Goal: Task Accomplishment & Management: Manage account settings

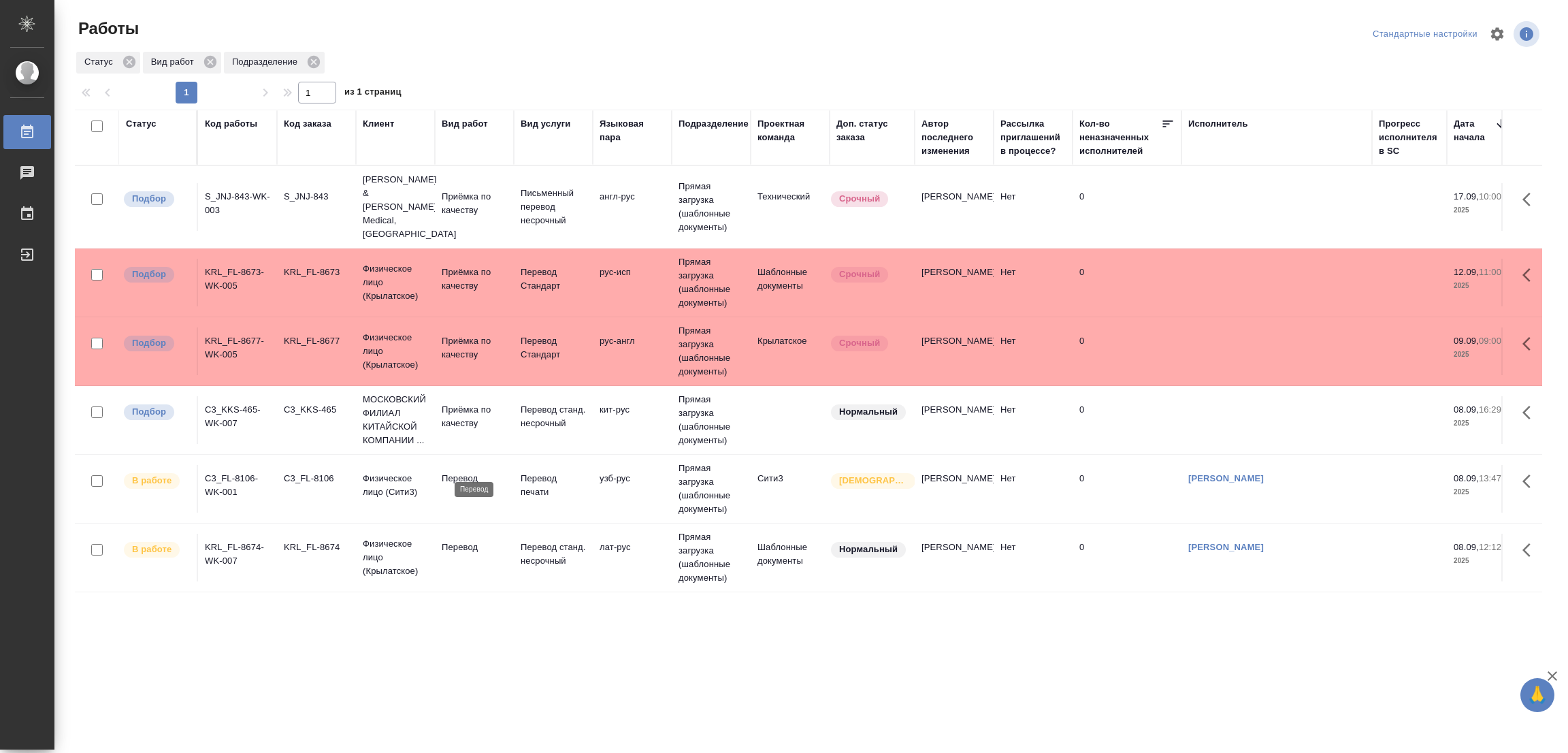
click at [494, 472] on p "Перевод" at bounding box center [474, 478] width 65 height 14
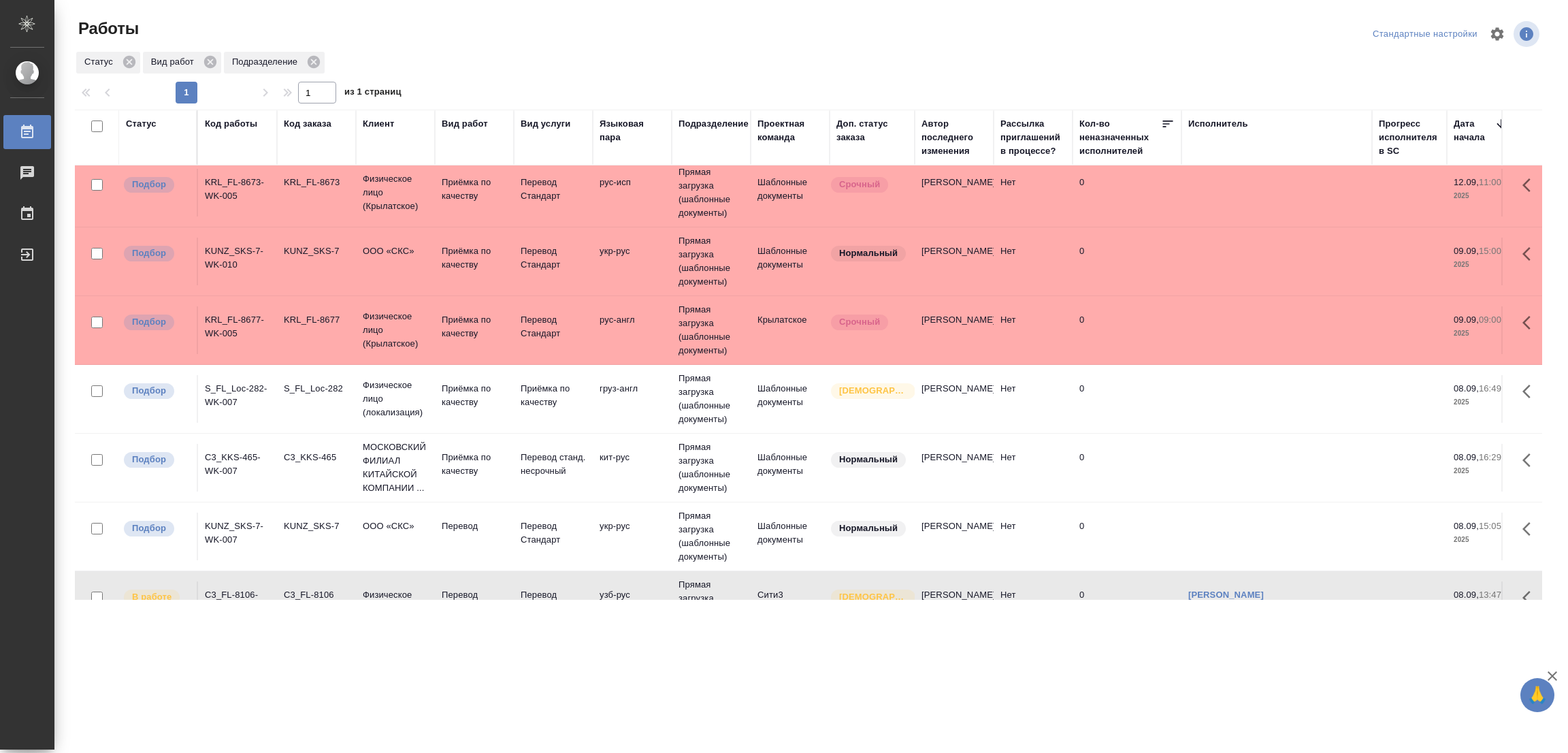
scroll to position [202, 0]
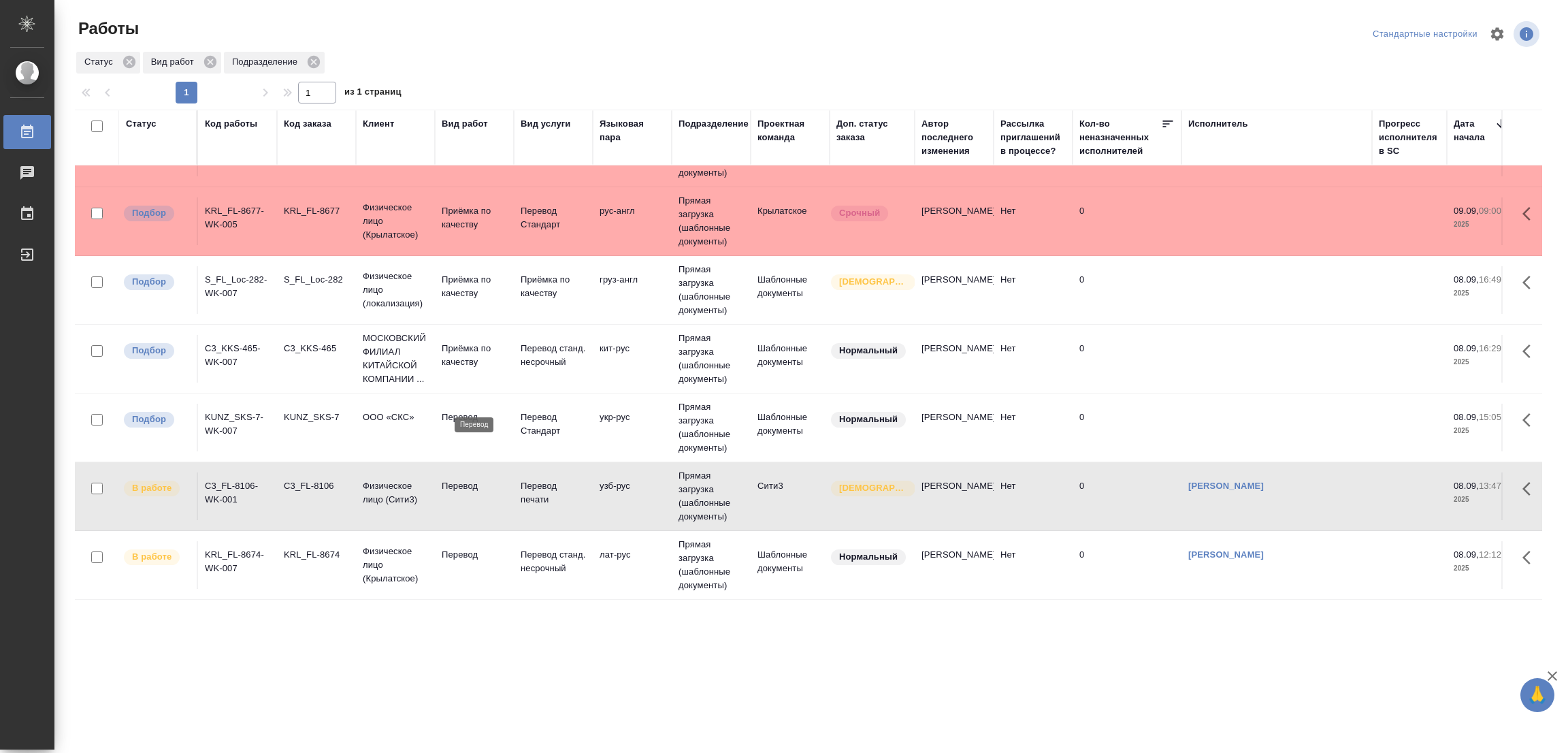
click at [450, 410] on p "Перевод" at bounding box center [474, 417] width 65 height 14
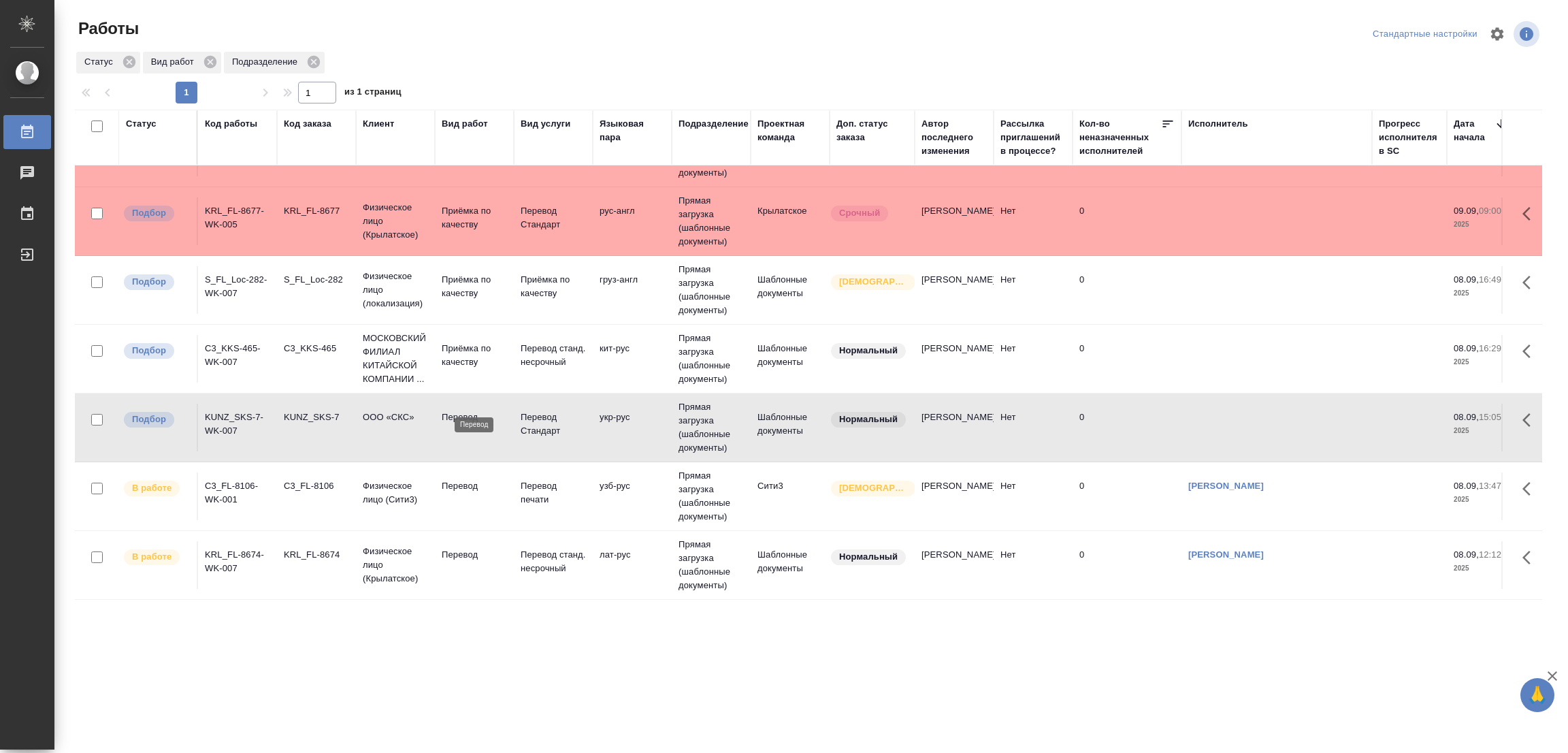
click at [450, 410] on p "Перевод" at bounding box center [474, 417] width 65 height 14
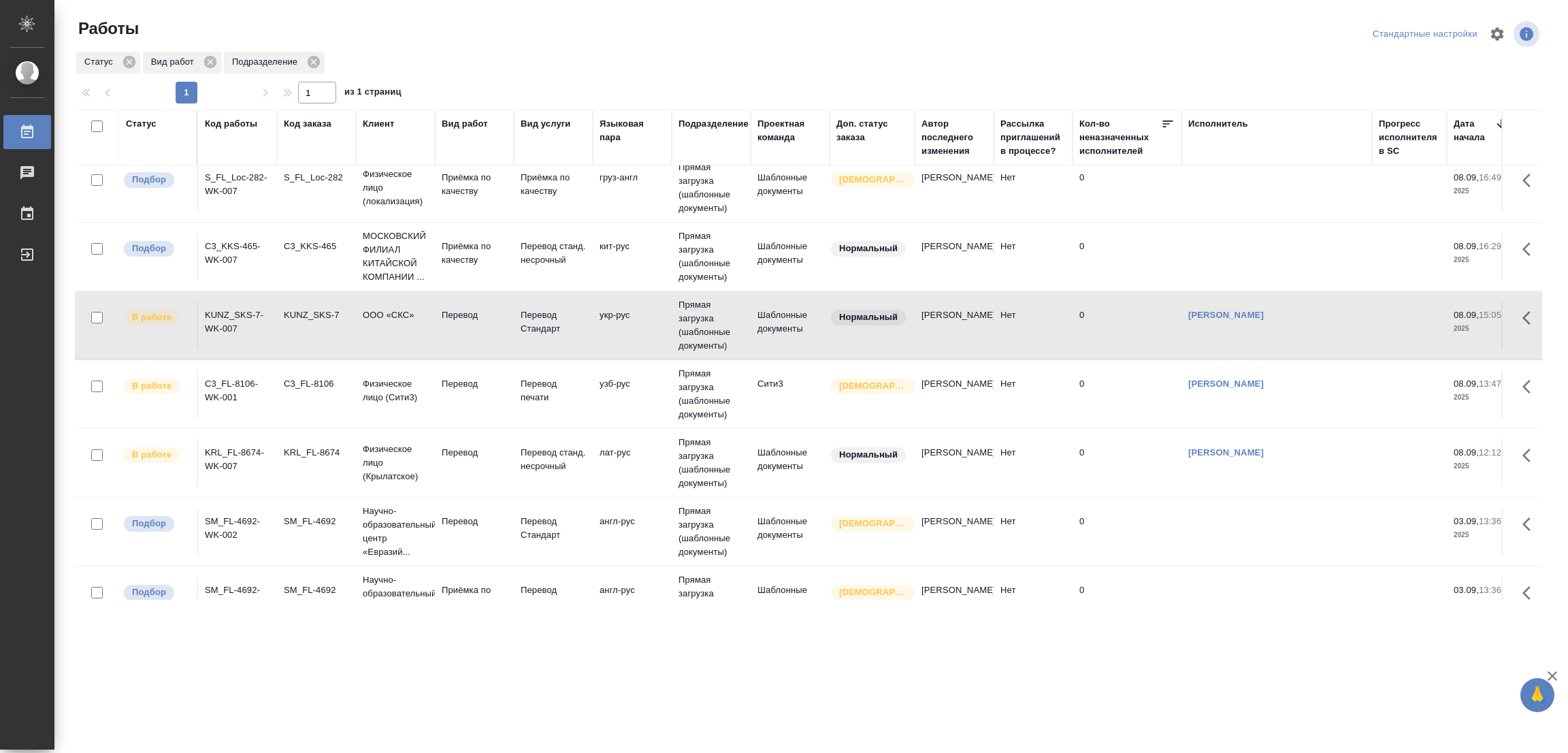
scroll to position [340, 0]
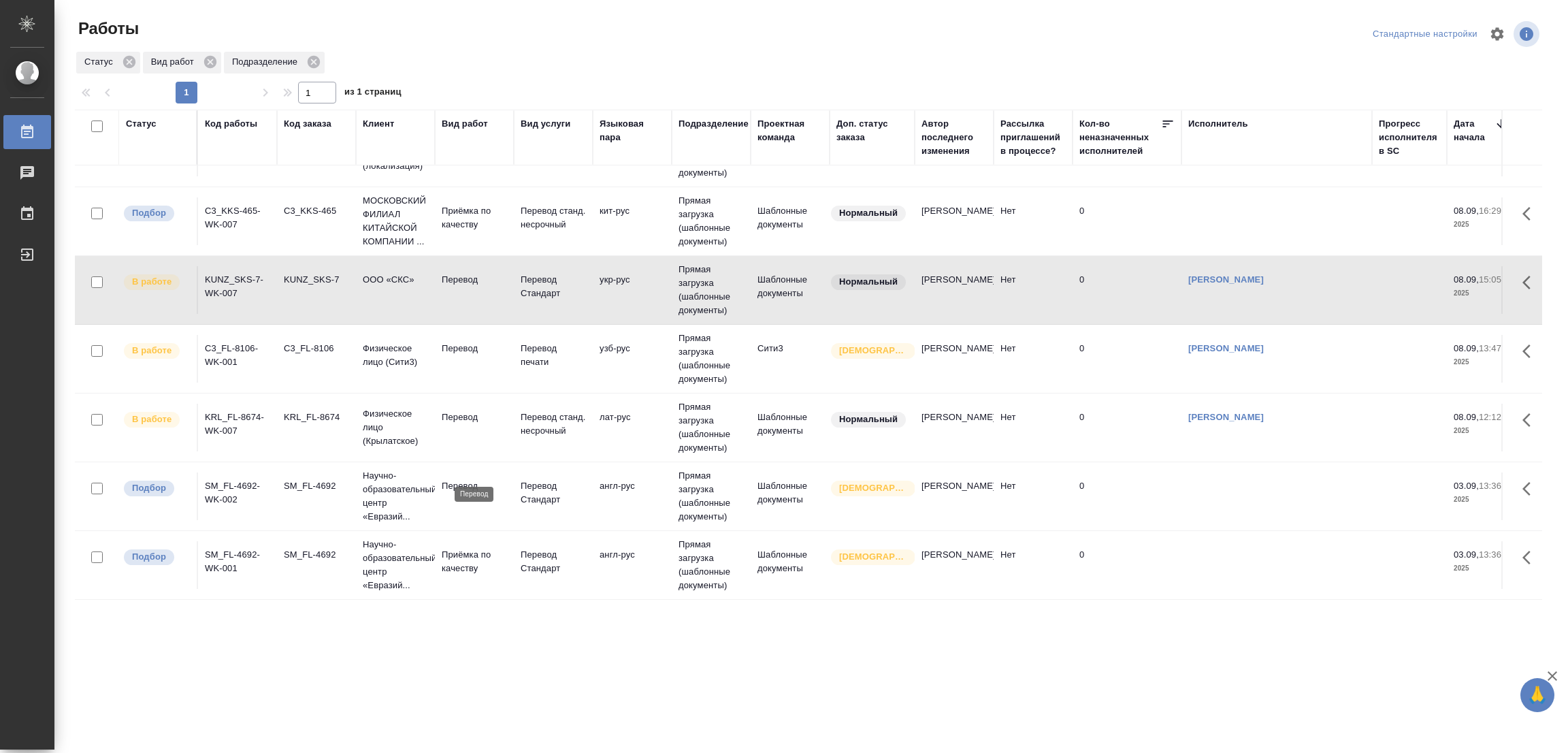
click at [469, 479] on p "Перевод" at bounding box center [474, 486] width 65 height 14
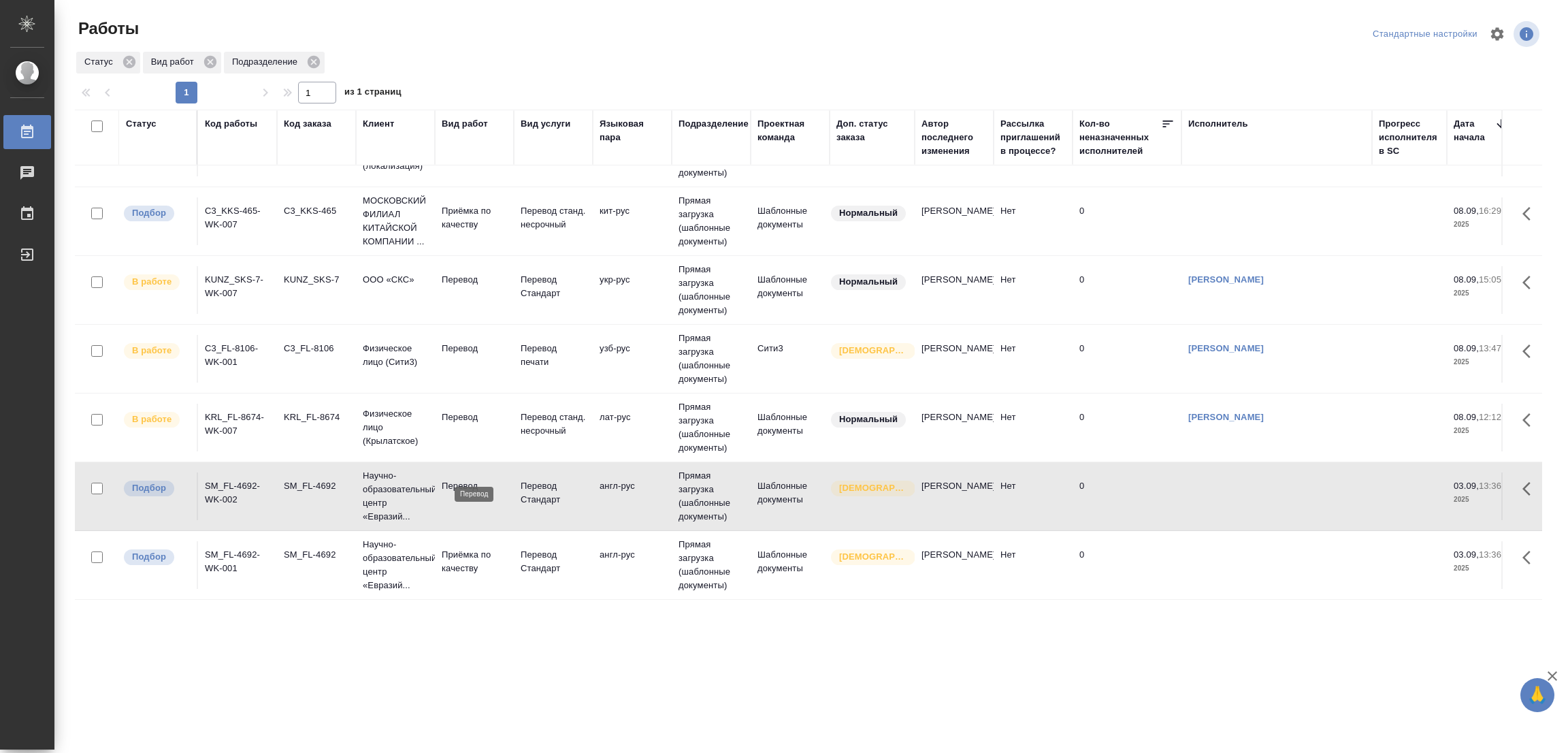
click at [469, 479] on p "Перевод" at bounding box center [474, 486] width 65 height 14
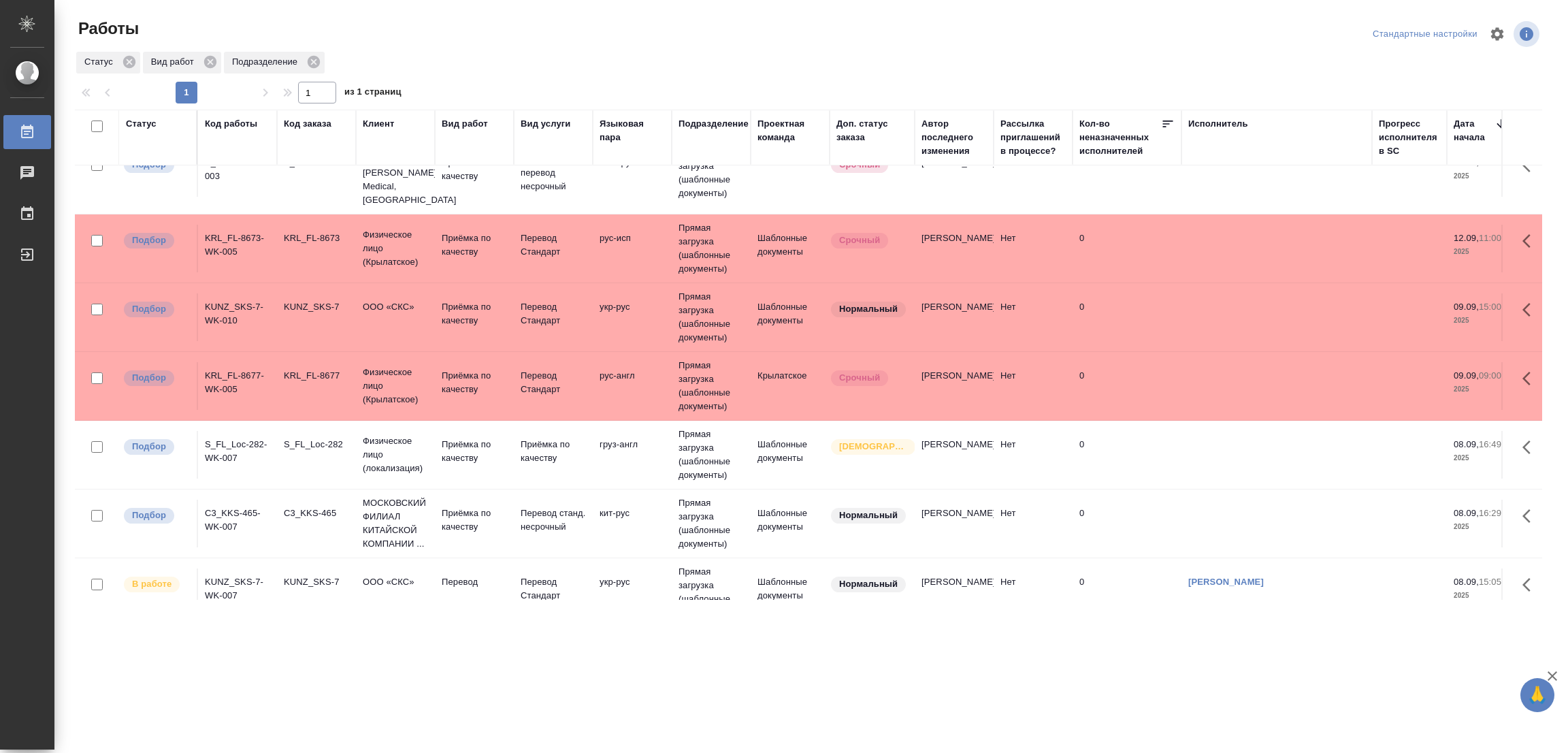
scroll to position [0, 0]
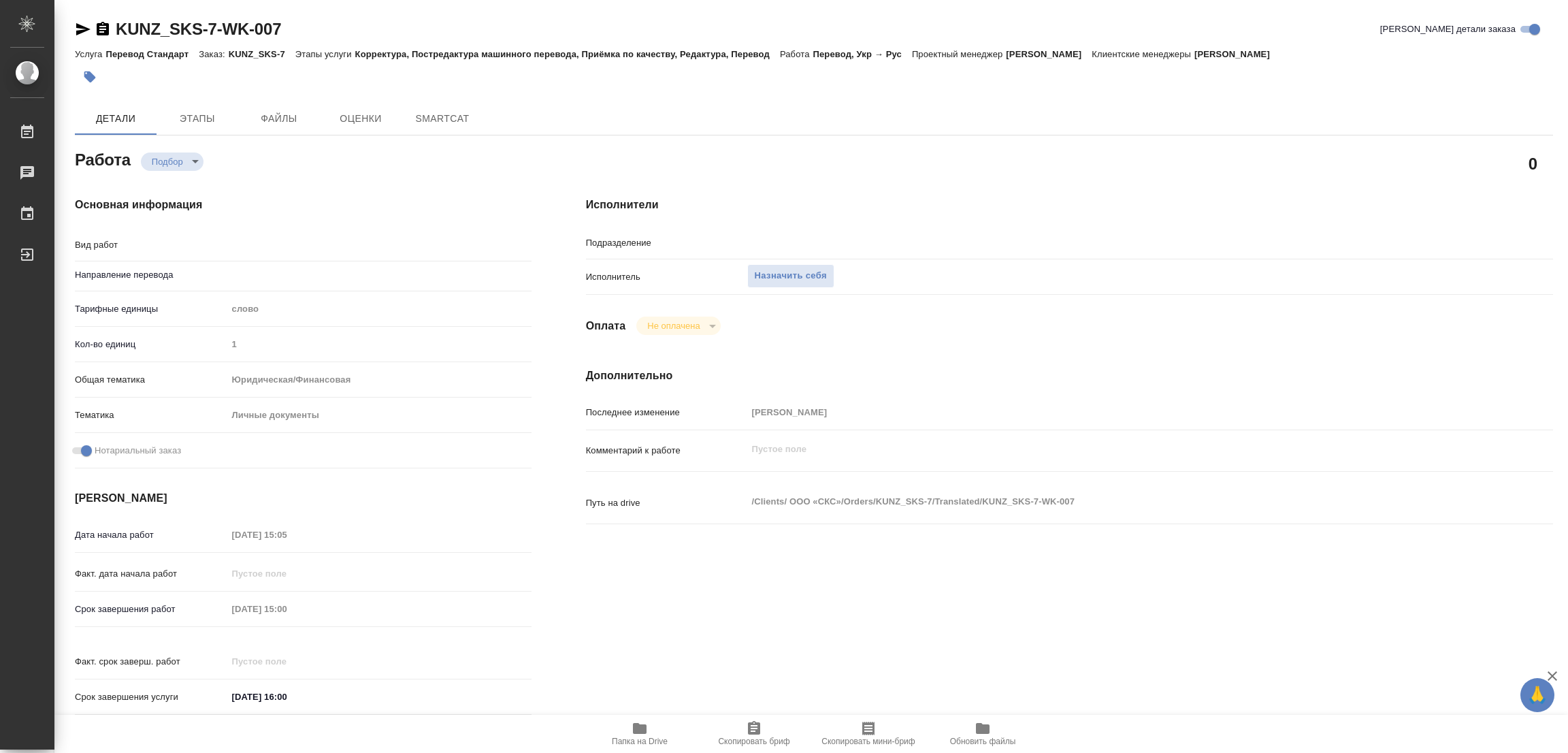
type textarea "x"
type textarea "Перевод"
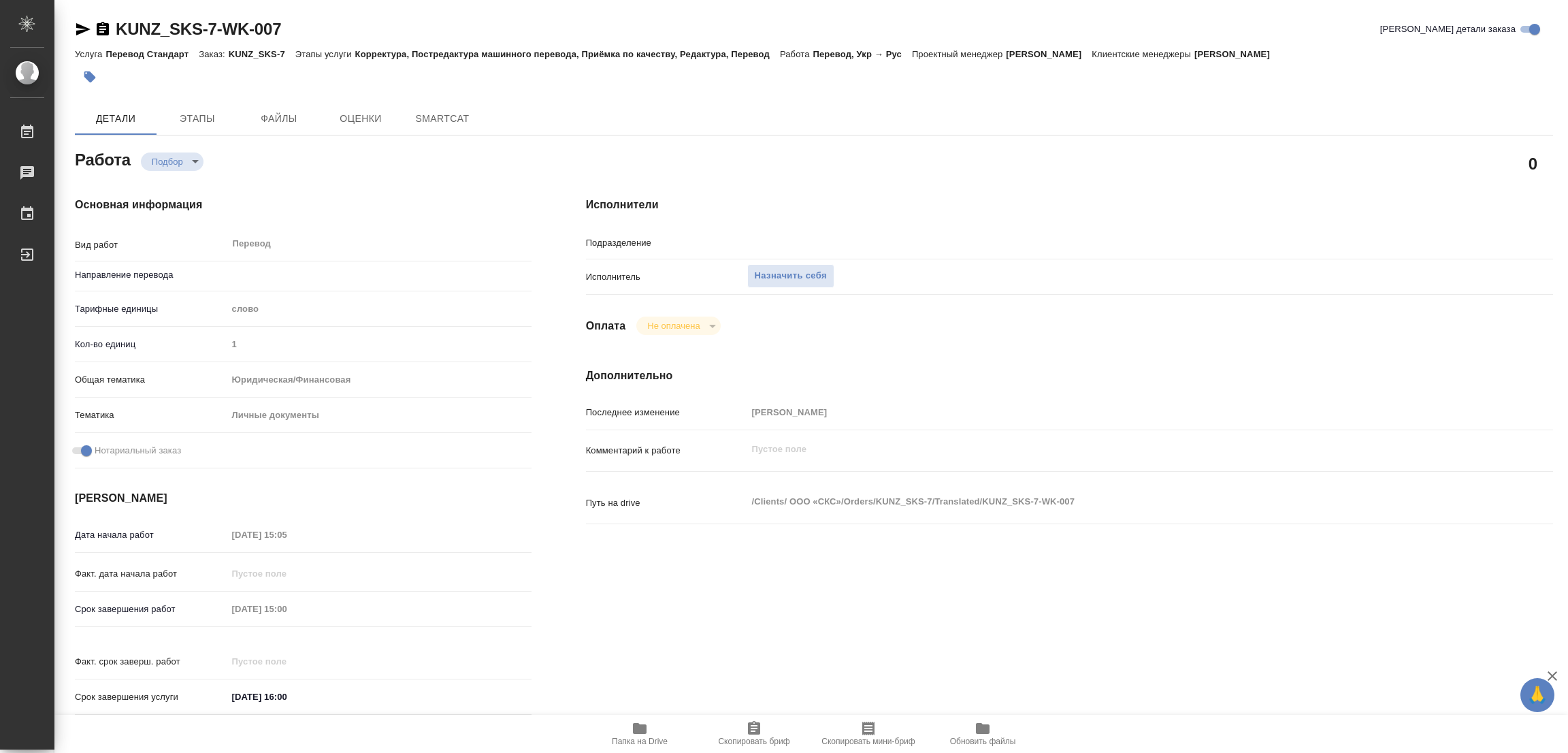
type textarea "x"
type input "Прямая загрузка (шаблонные документы)"
type textarea "x"
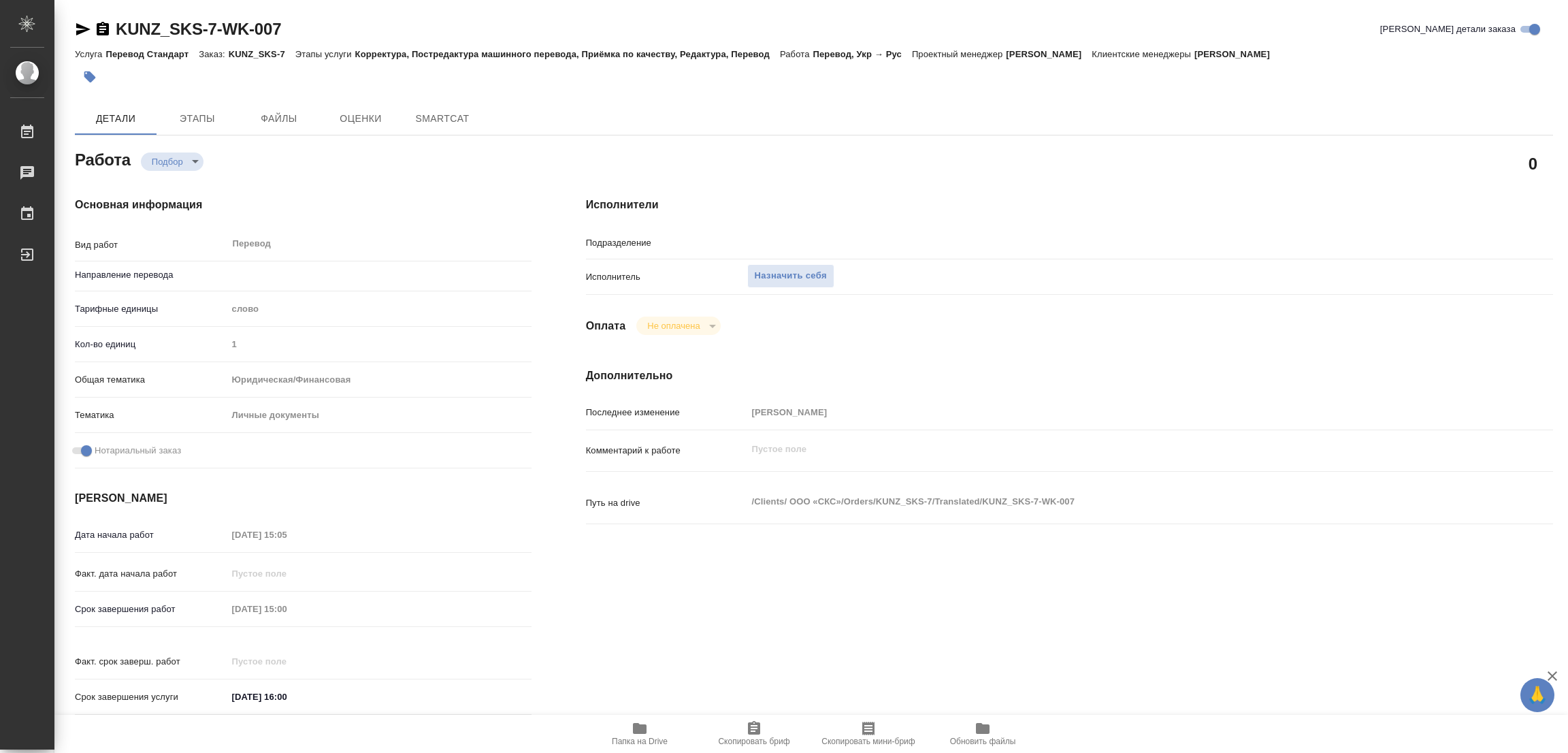
type textarea "x"
type input "укр-рус"
type textarea "x"
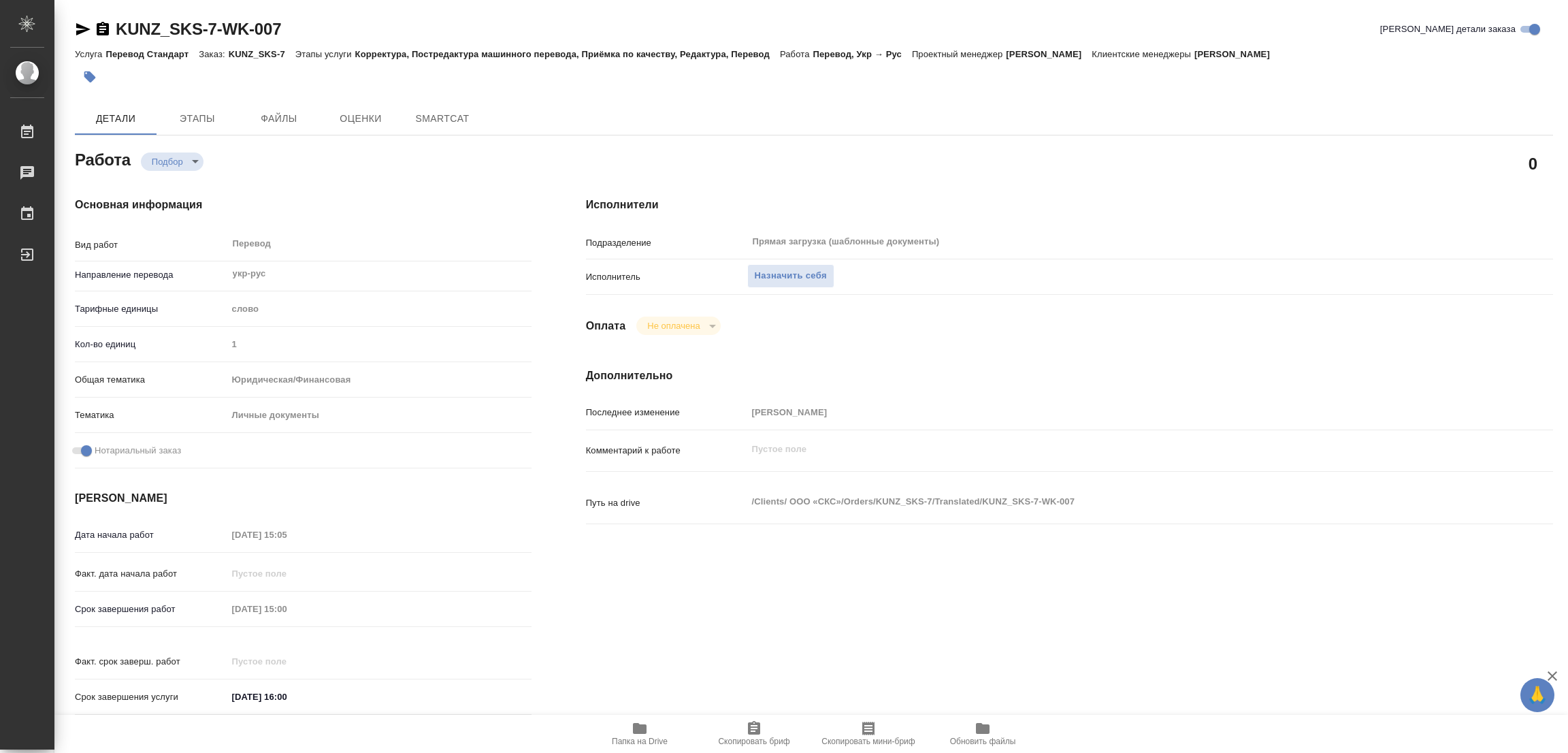
type textarea "x"
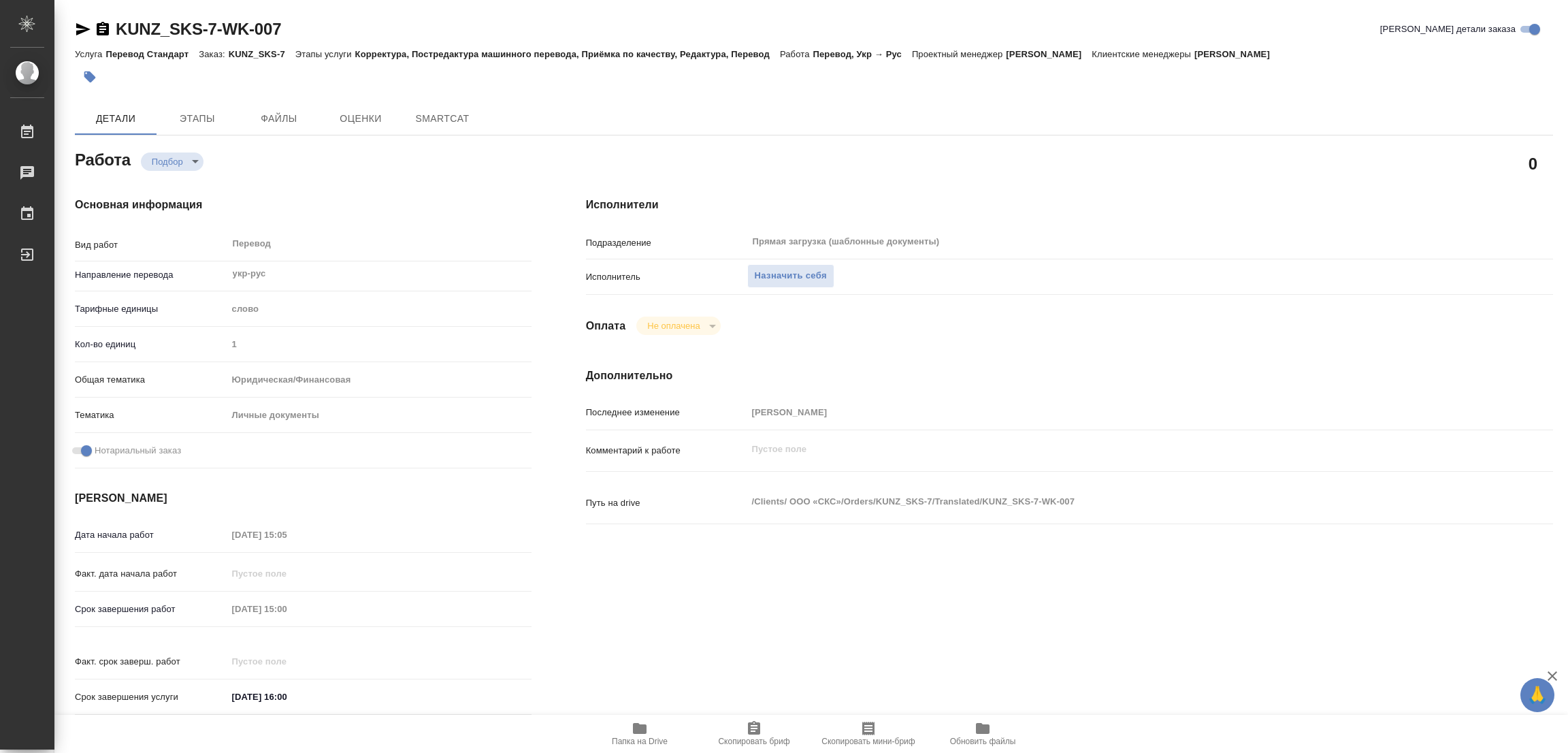
type textarea "x"
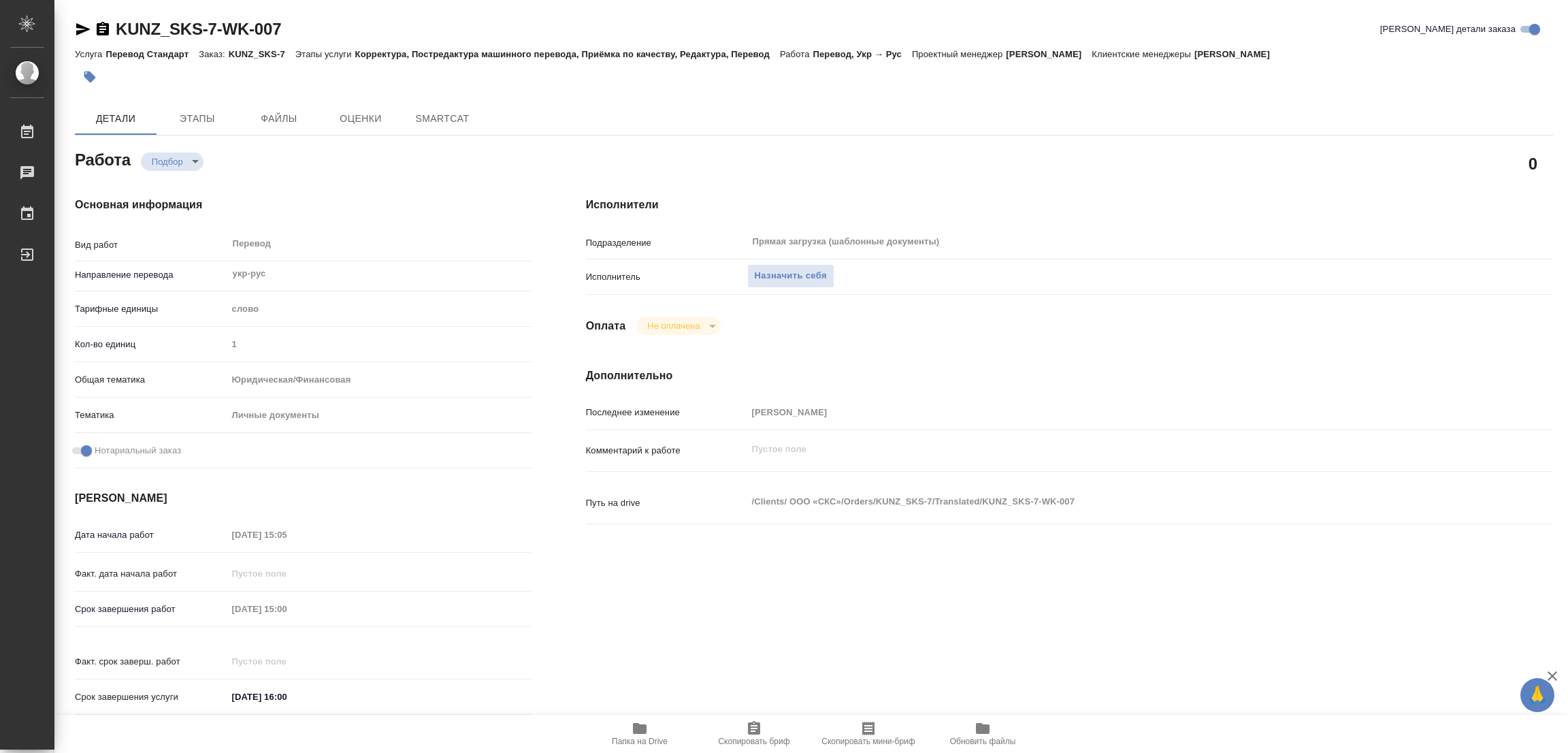
type textarea "x"
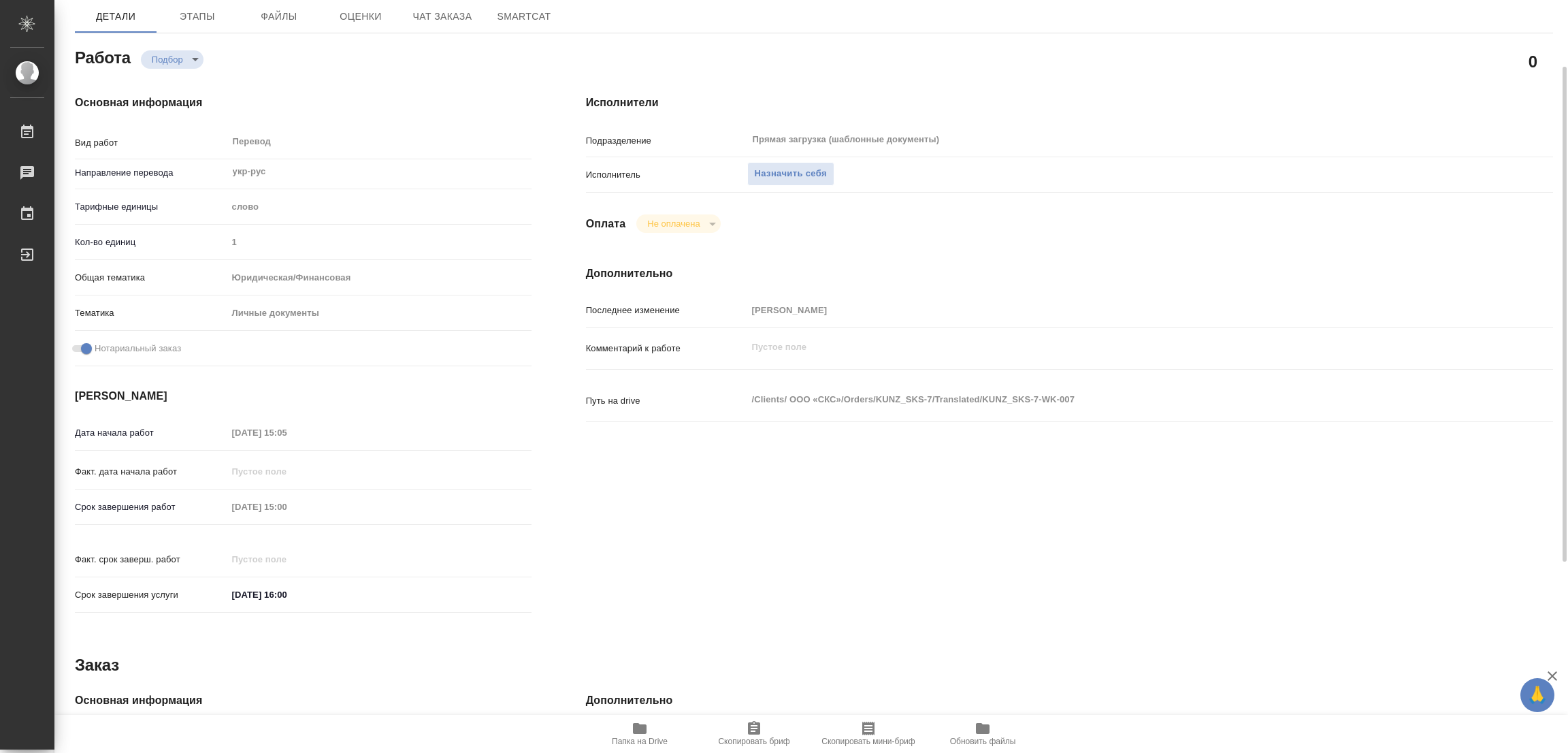
type textarea "x"
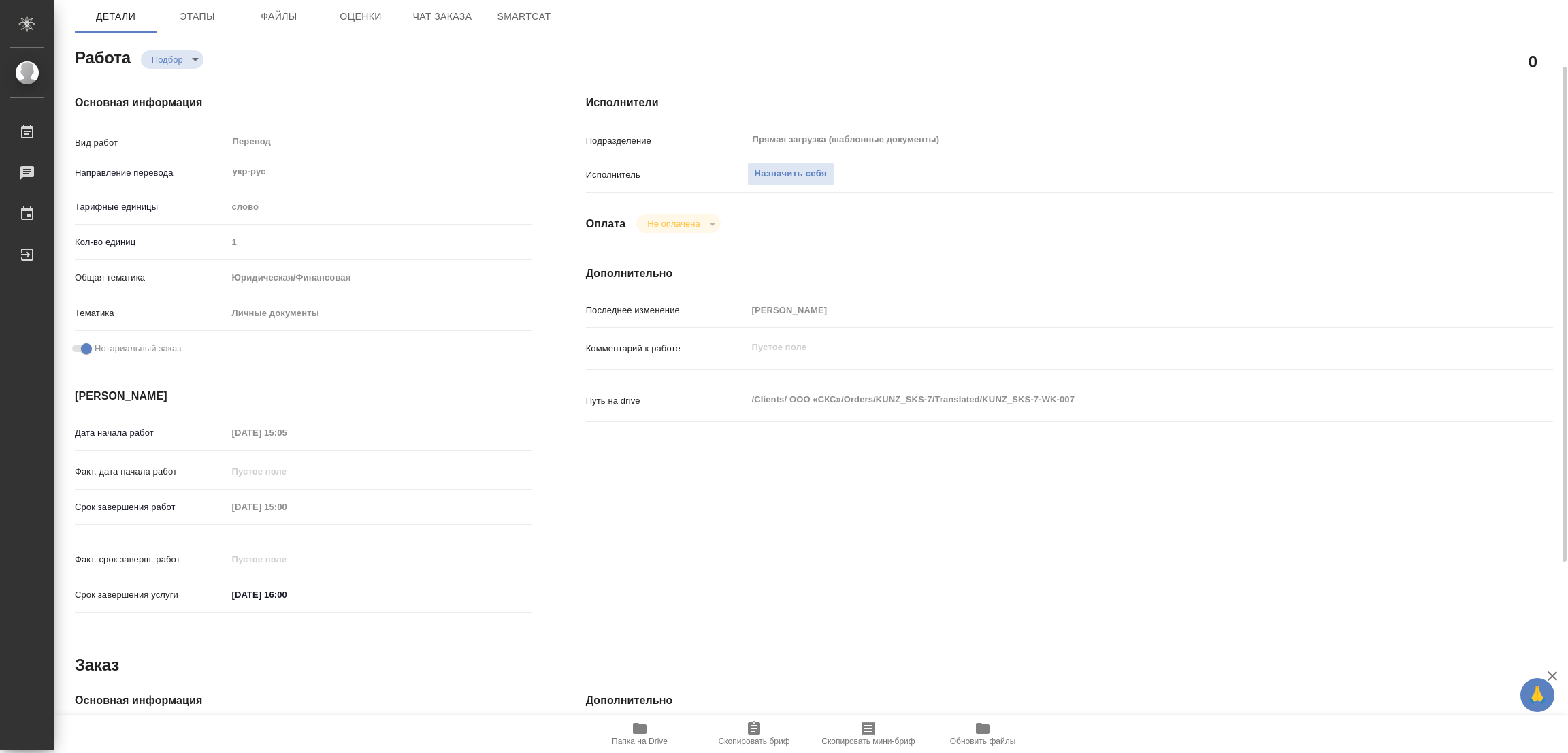
scroll to position [391, 0]
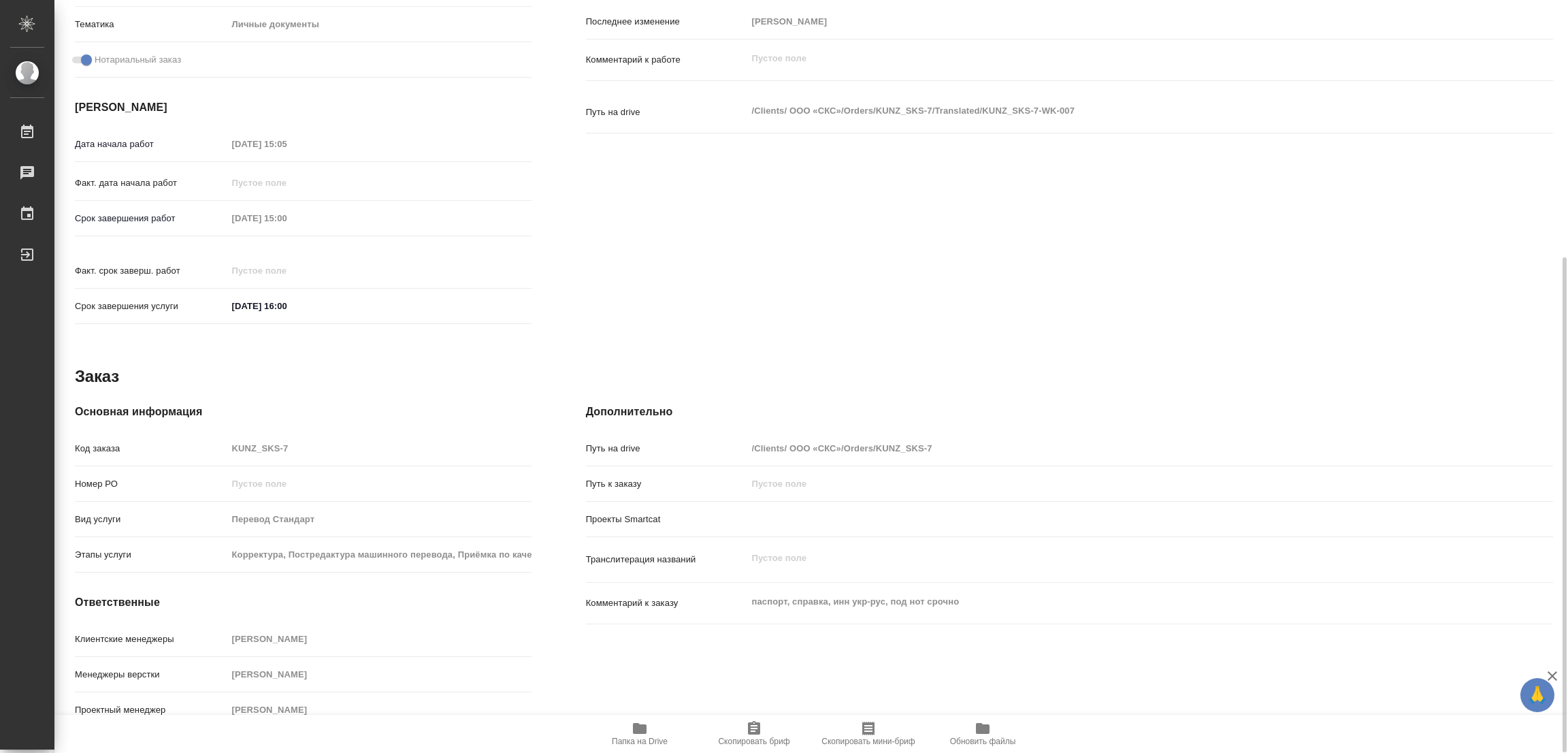
type textarea "x"
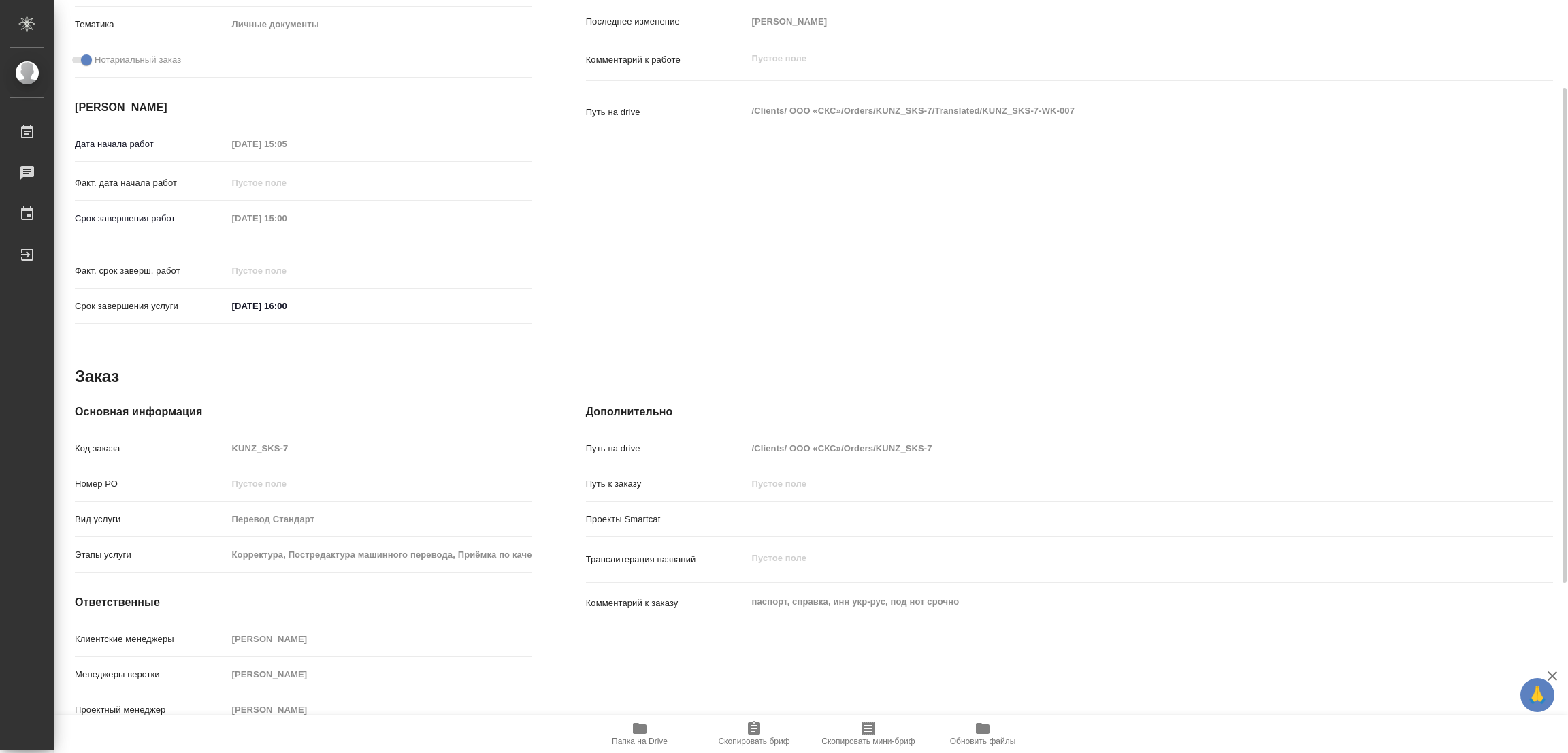
scroll to position [84, 0]
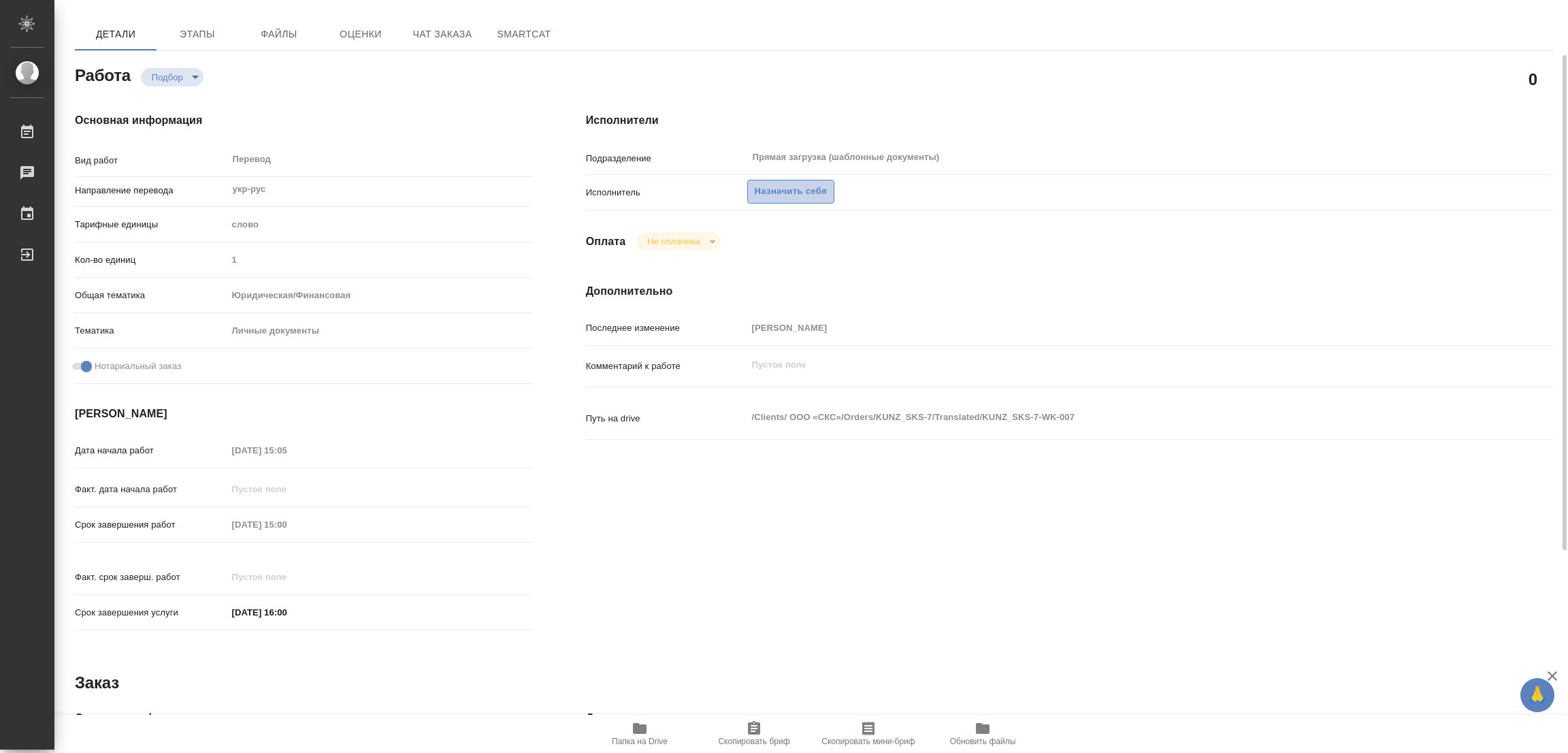
click at [789, 193] on span "Назначить себя" at bounding box center [790, 191] width 72 height 15
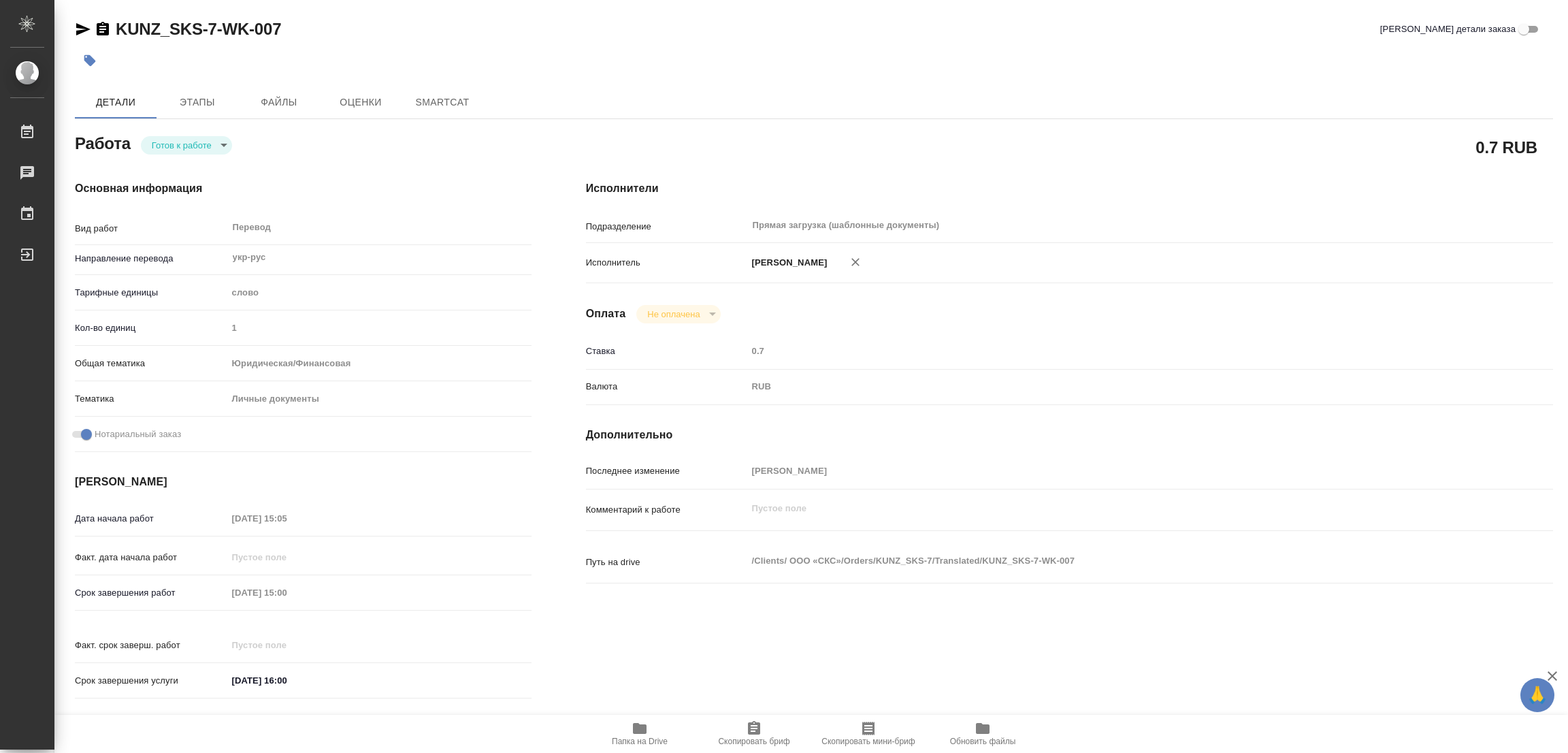
type textarea "x"
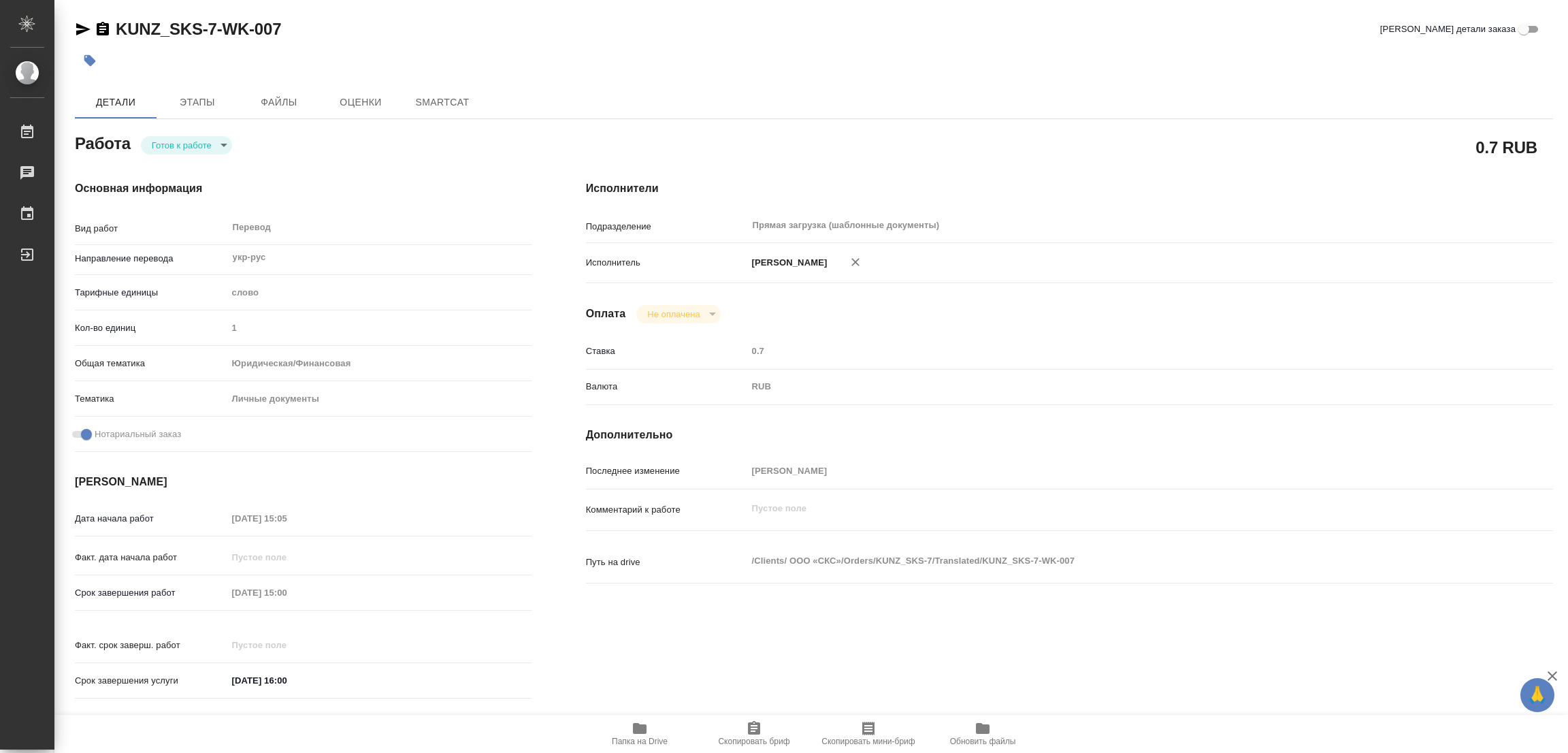
type textarea "x"
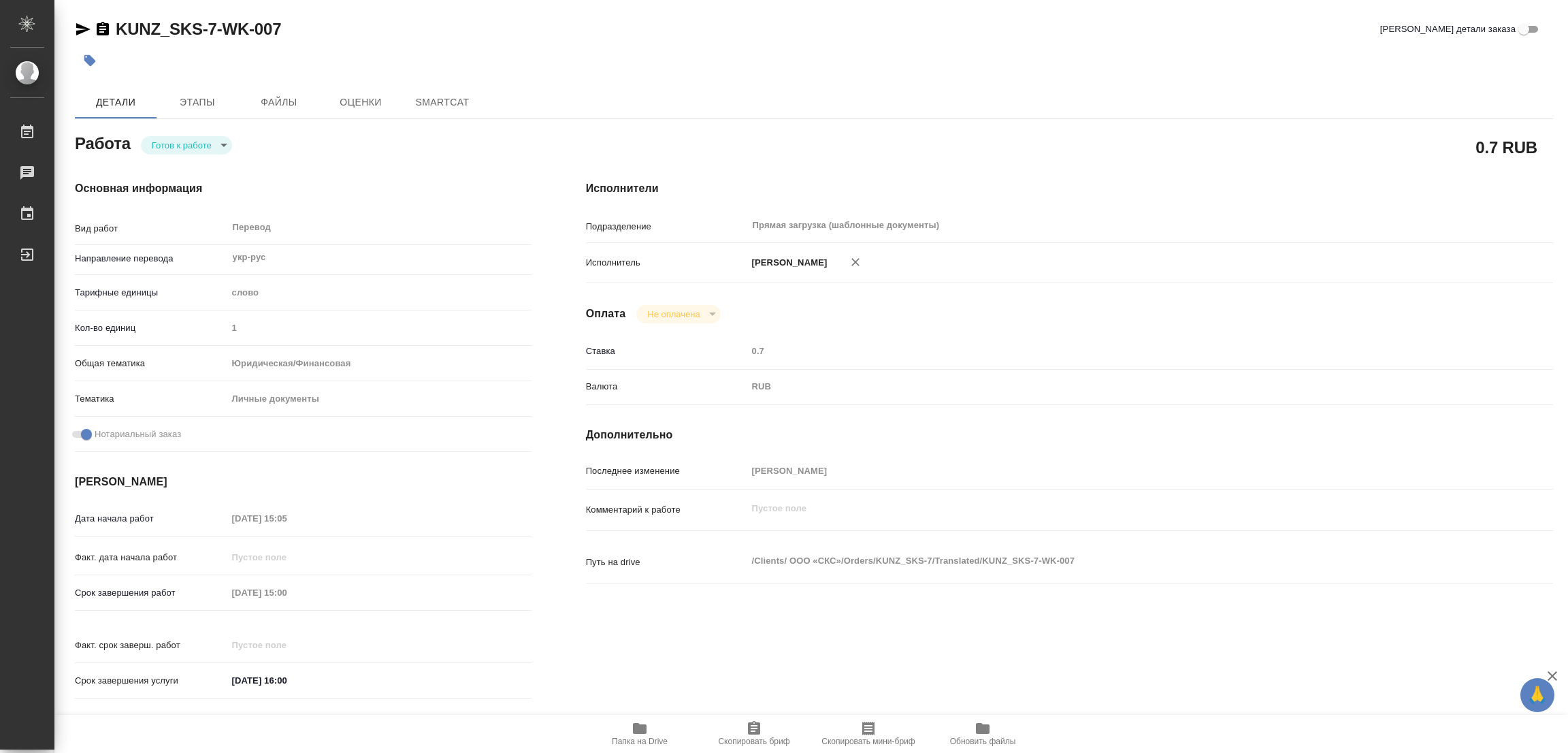
type textarea "x"
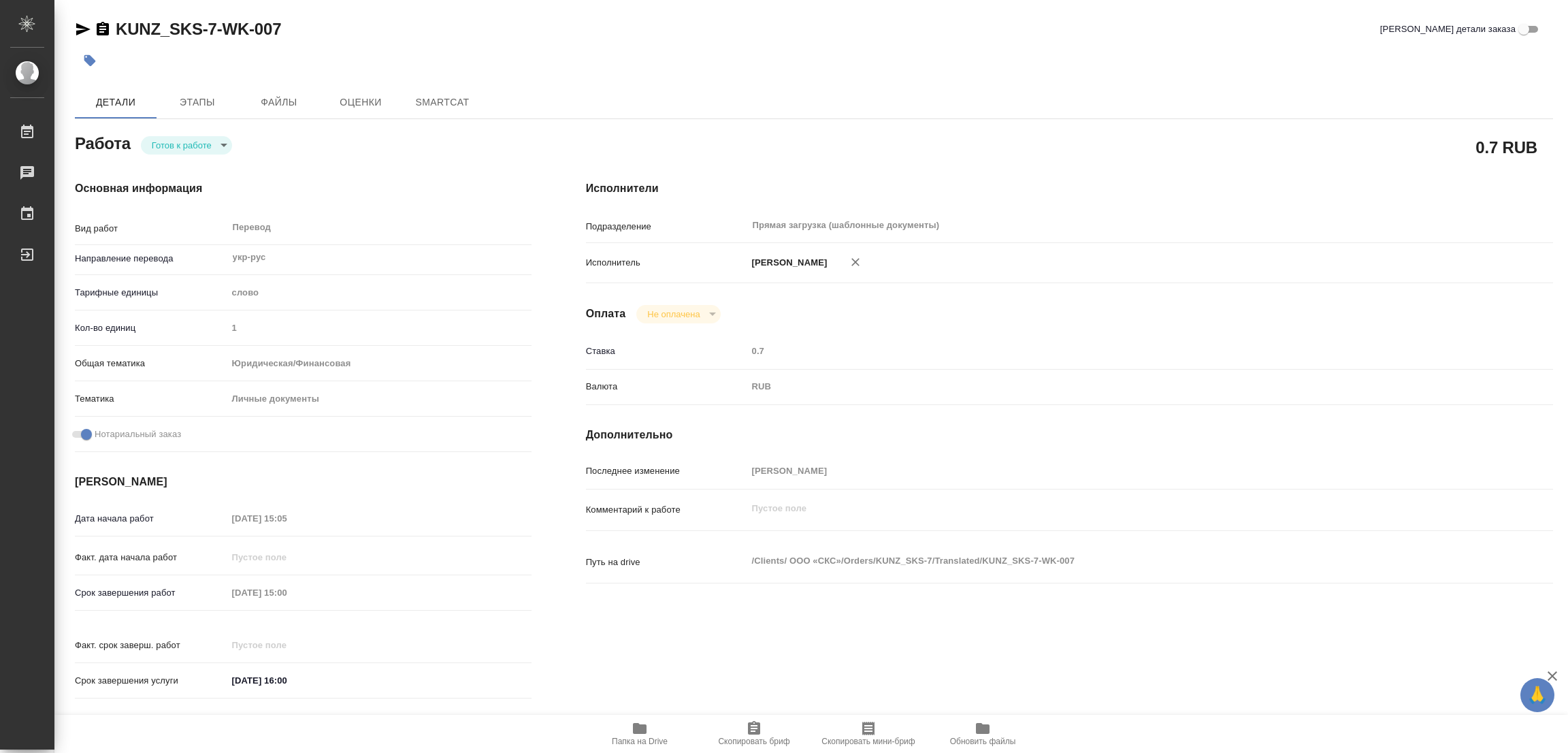
type textarea "x"
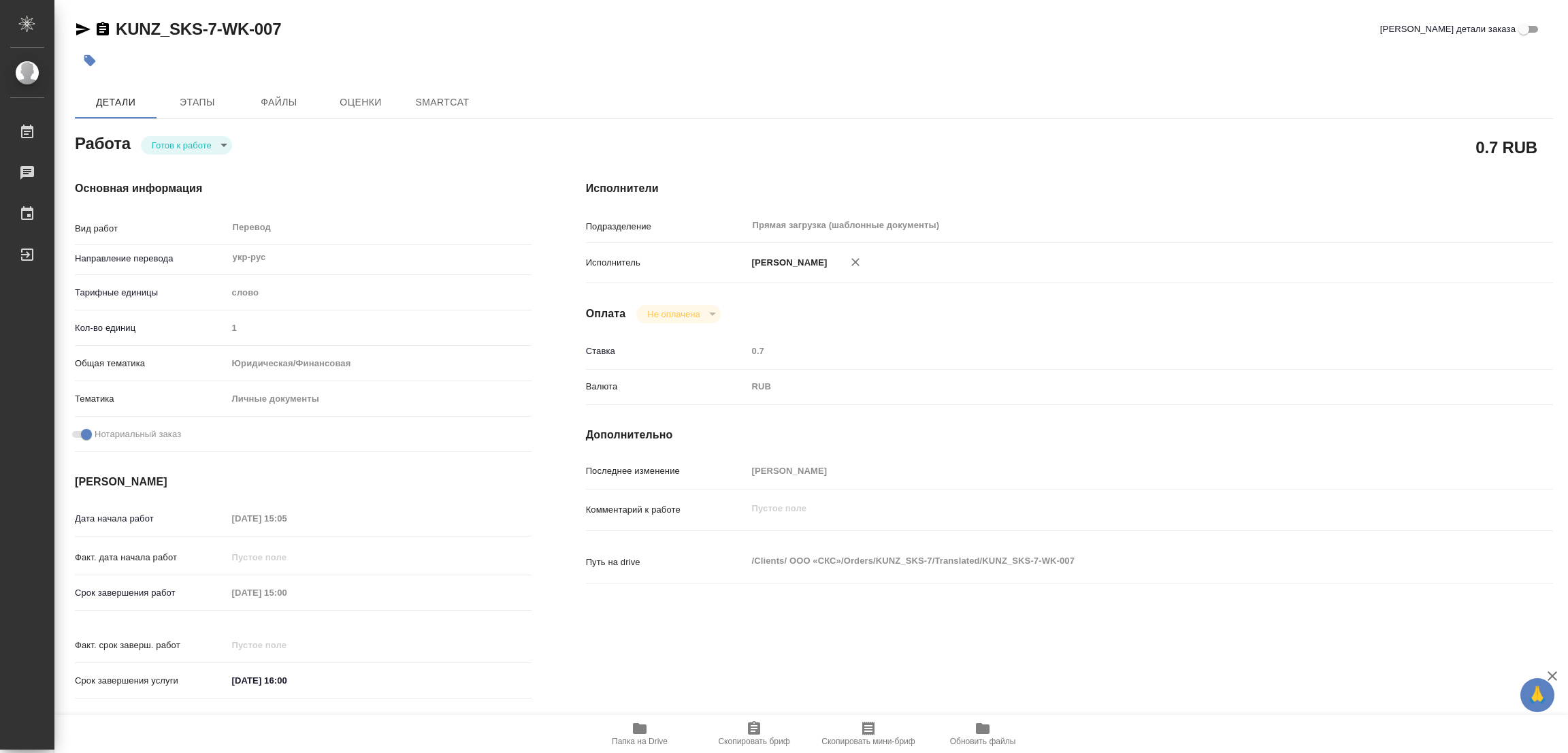
type textarea "x"
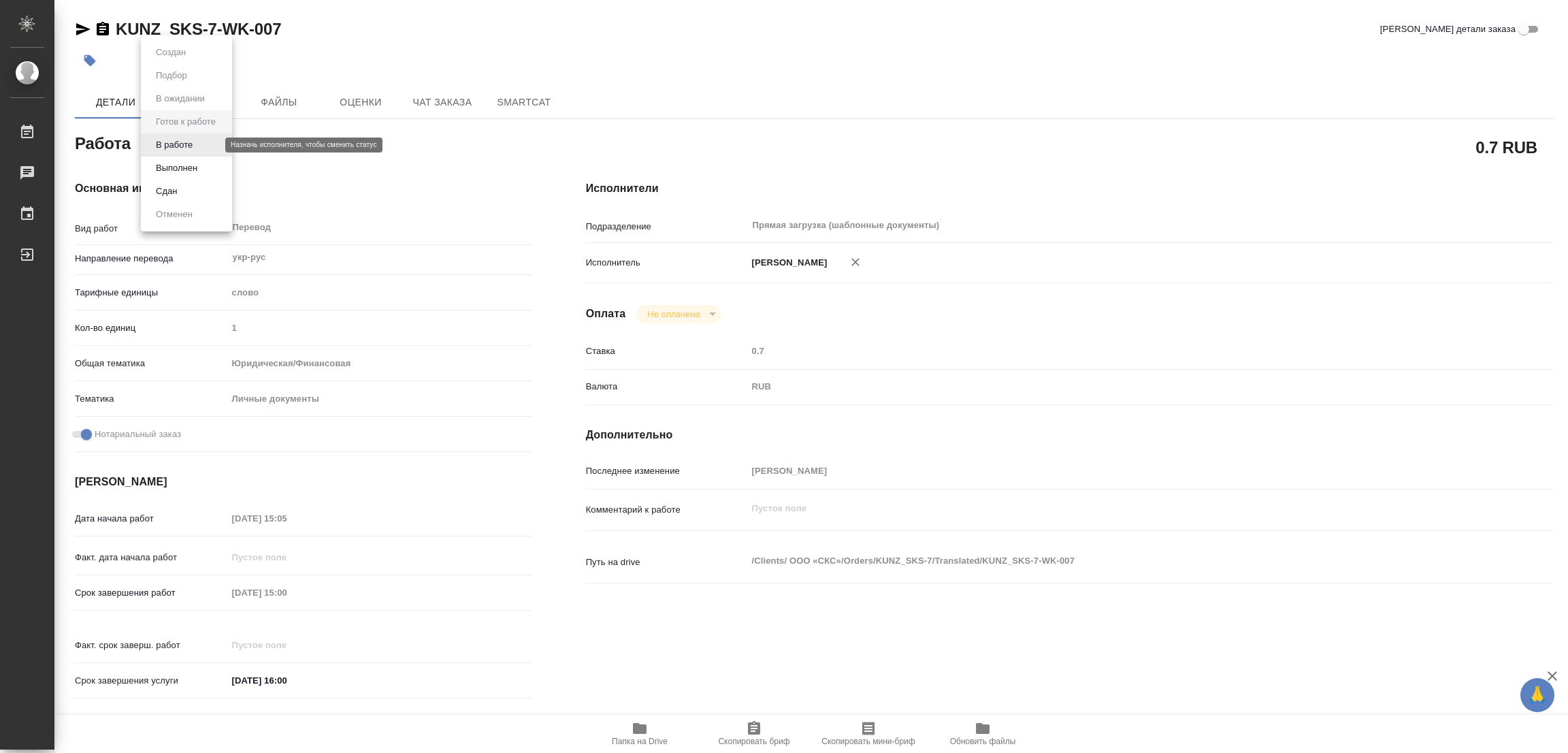
click at [162, 140] on body "🙏 .cls-1 fill:#fff; AWATERA Popova Galina Работы Чаты График Выйти KUNZ_SKS-7-W…" at bounding box center [784, 376] width 1568 height 753
type textarea "x"
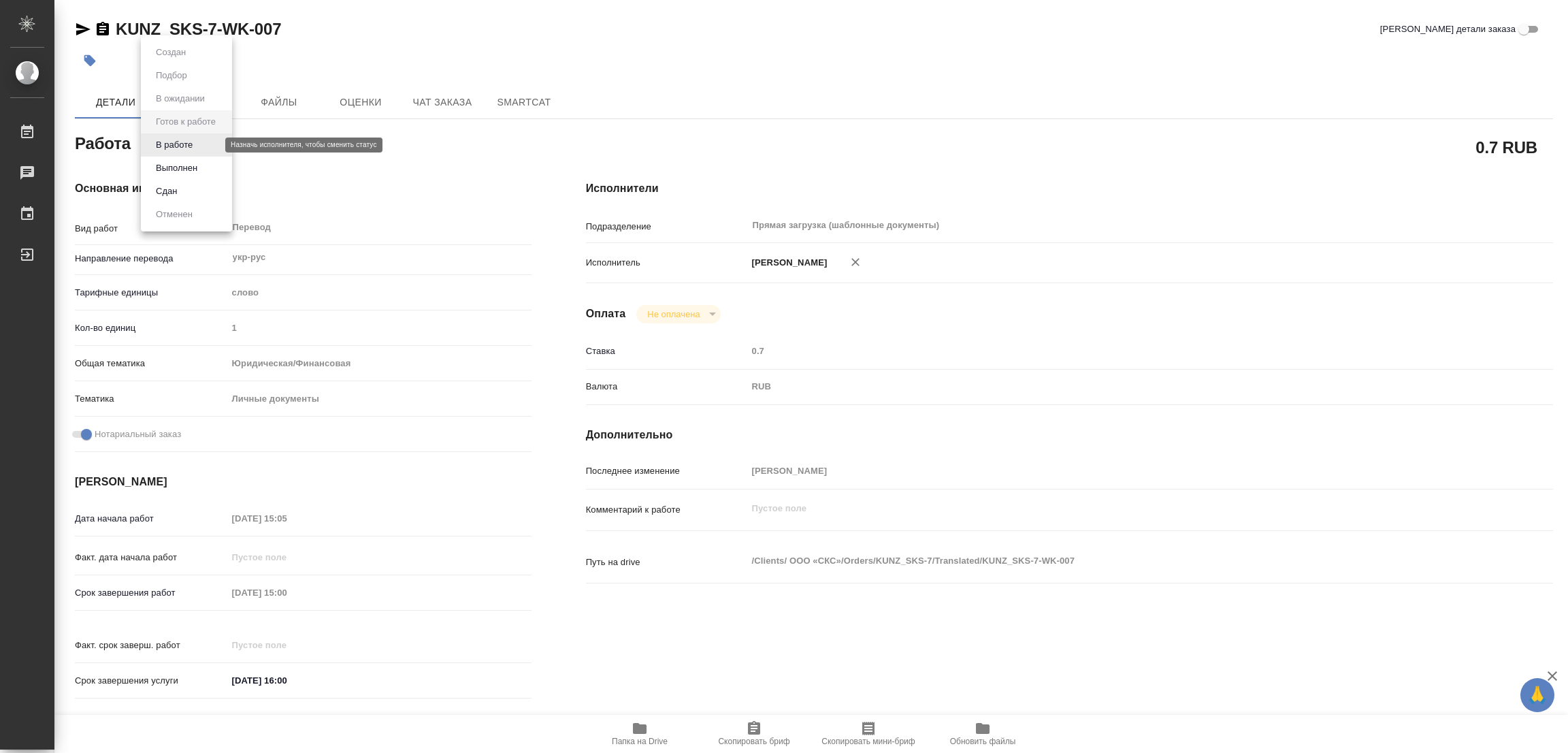
type textarea "x"
click at [170, 144] on button "В работе" at bounding box center [174, 145] width 45 height 15
type textarea "x"
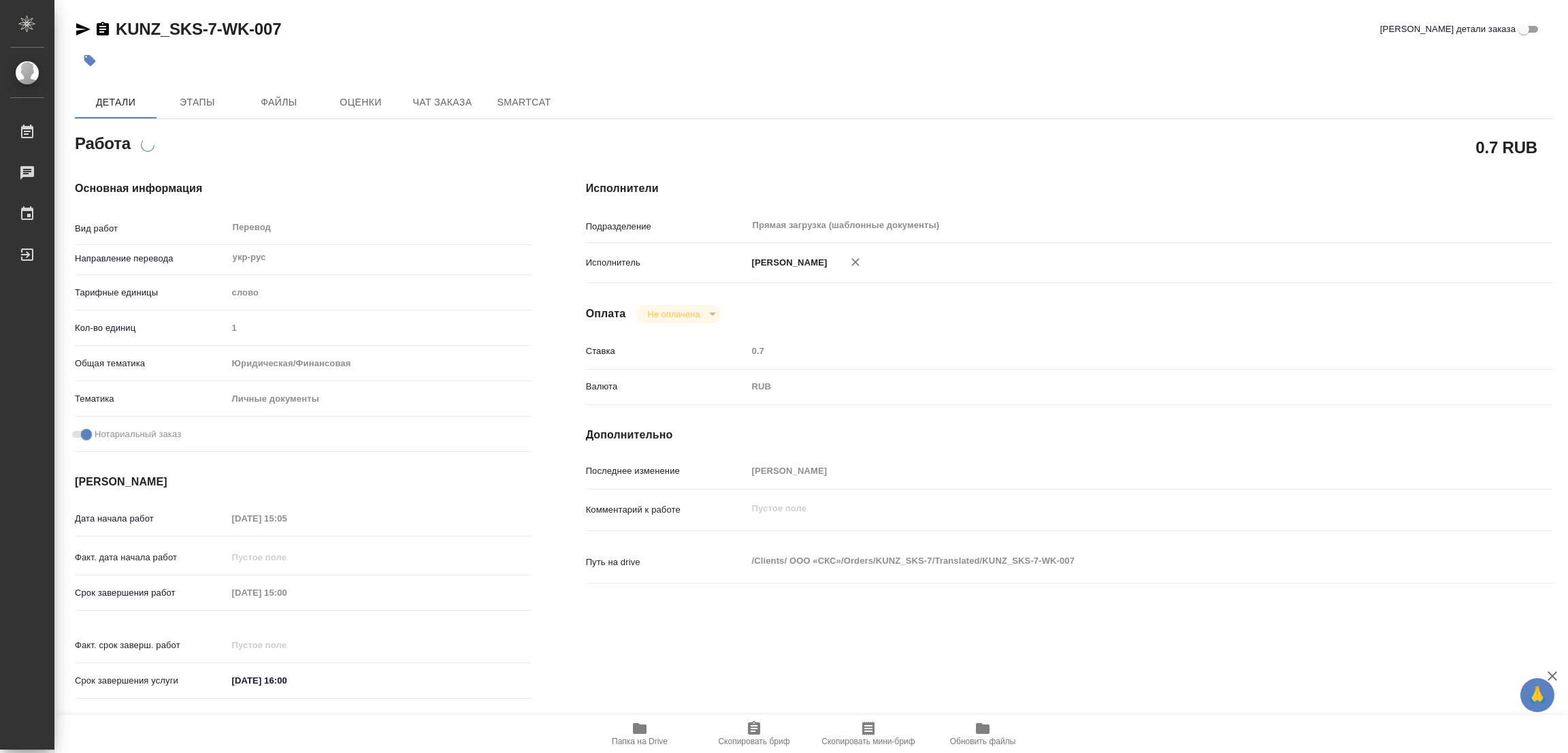
type textarea "x"
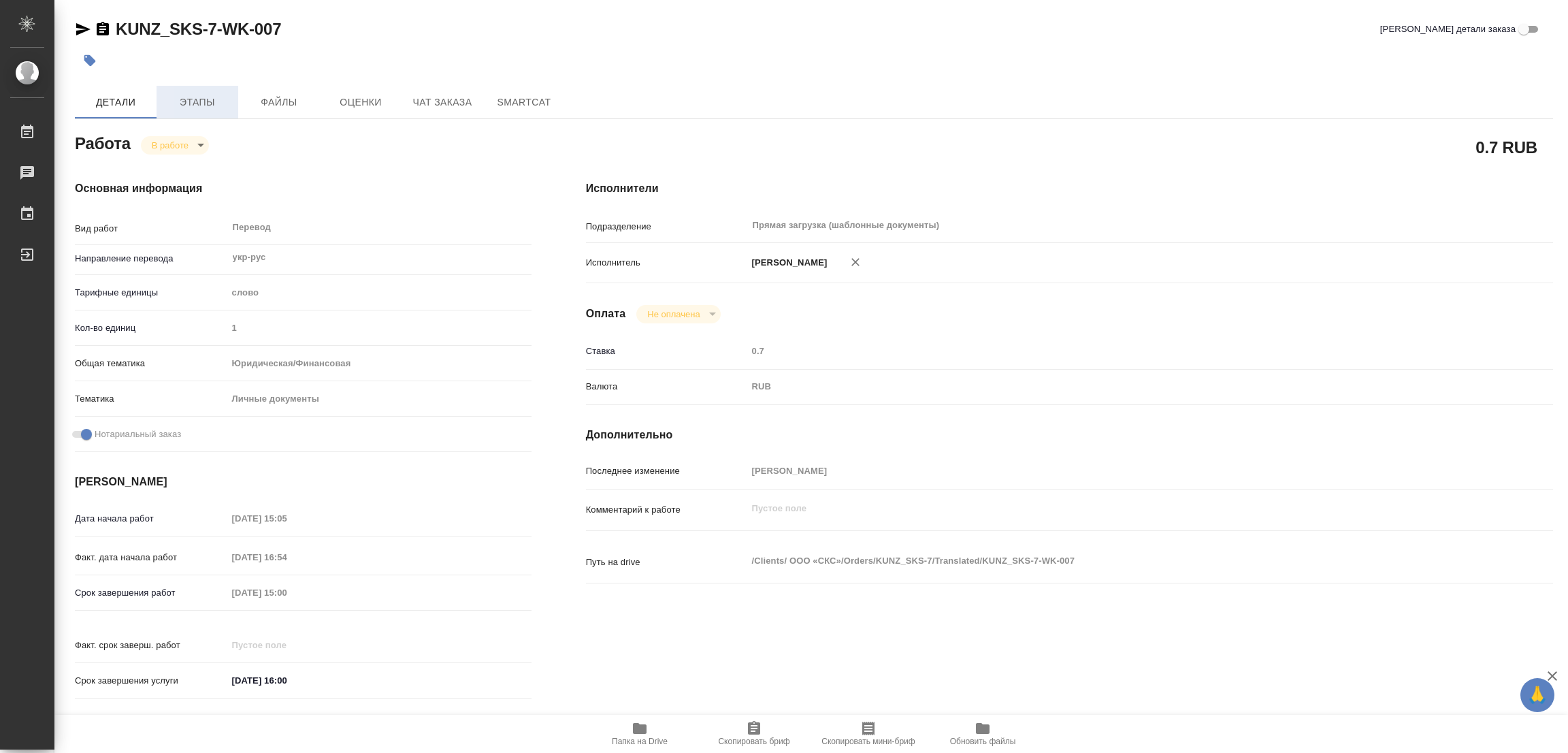
type textarea "x"
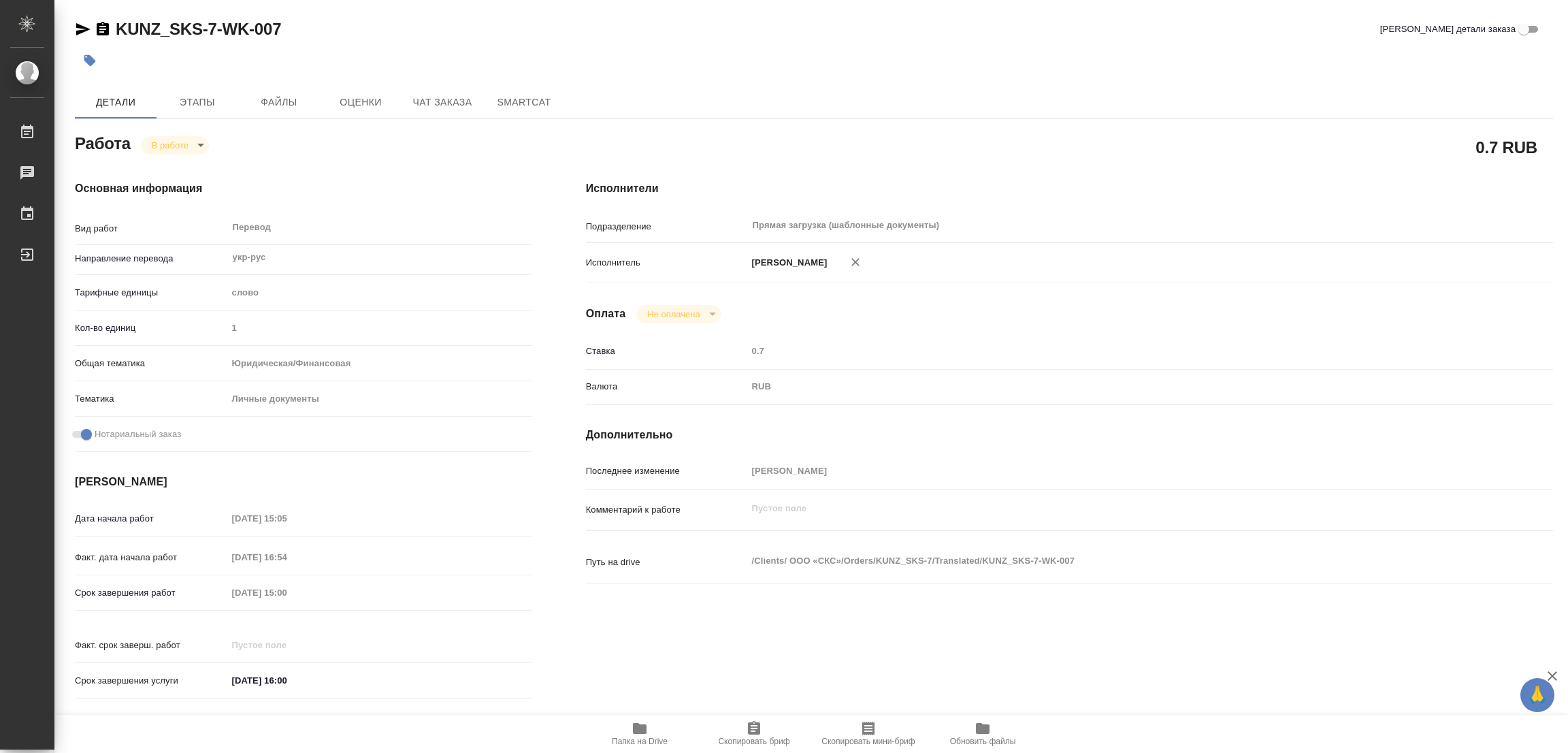
type textarea "x"
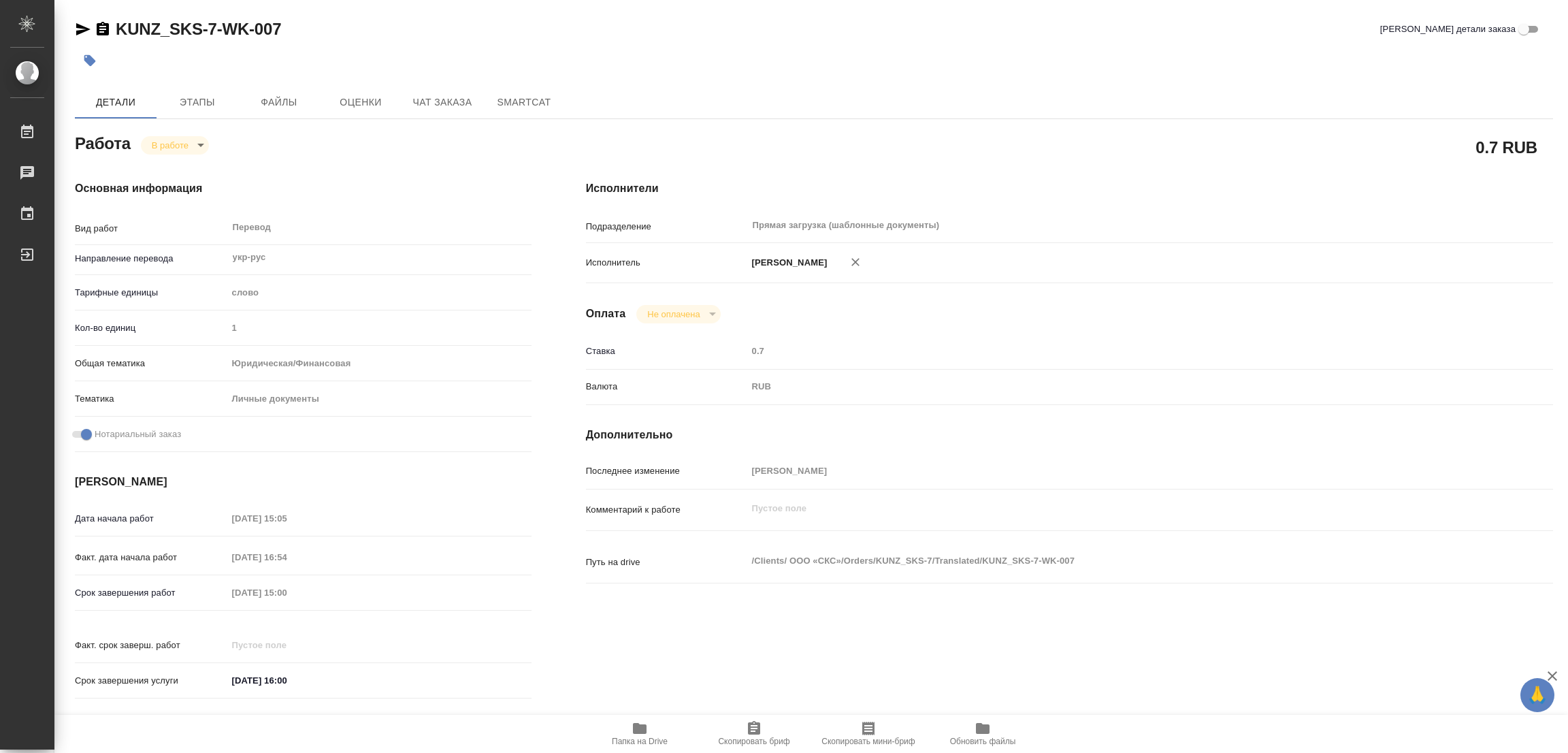
type textarea "x"
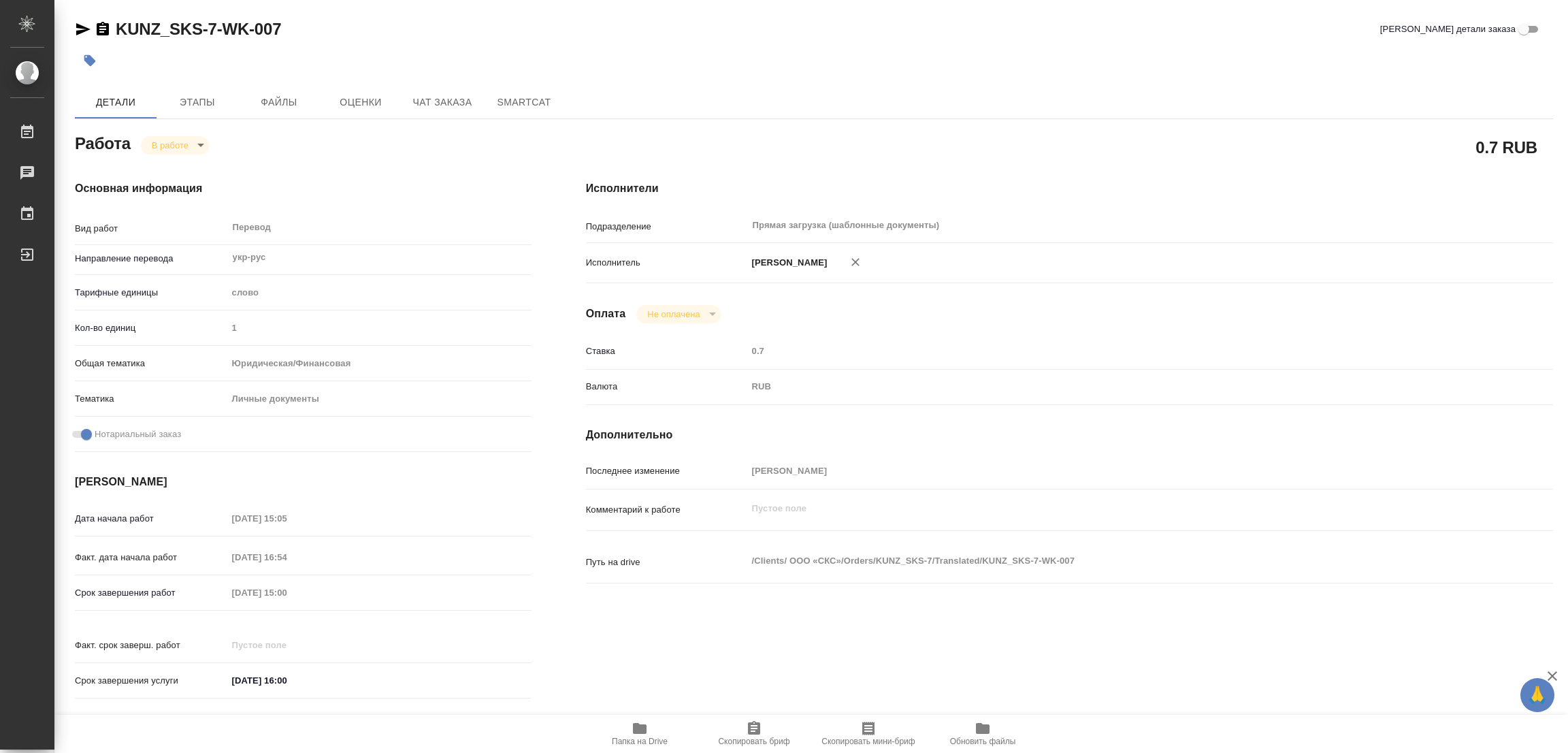
type textarea "x"
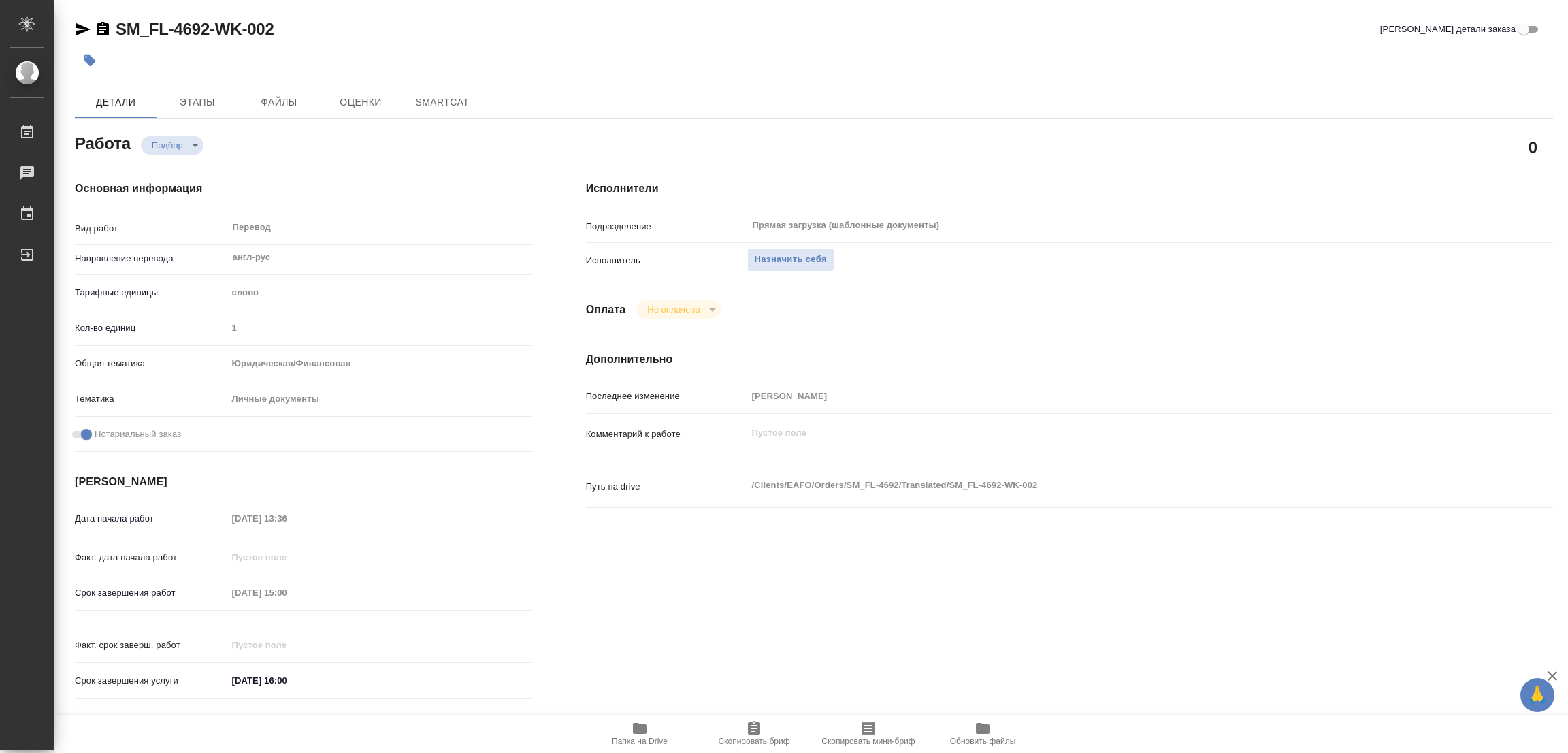
type textarea "x"
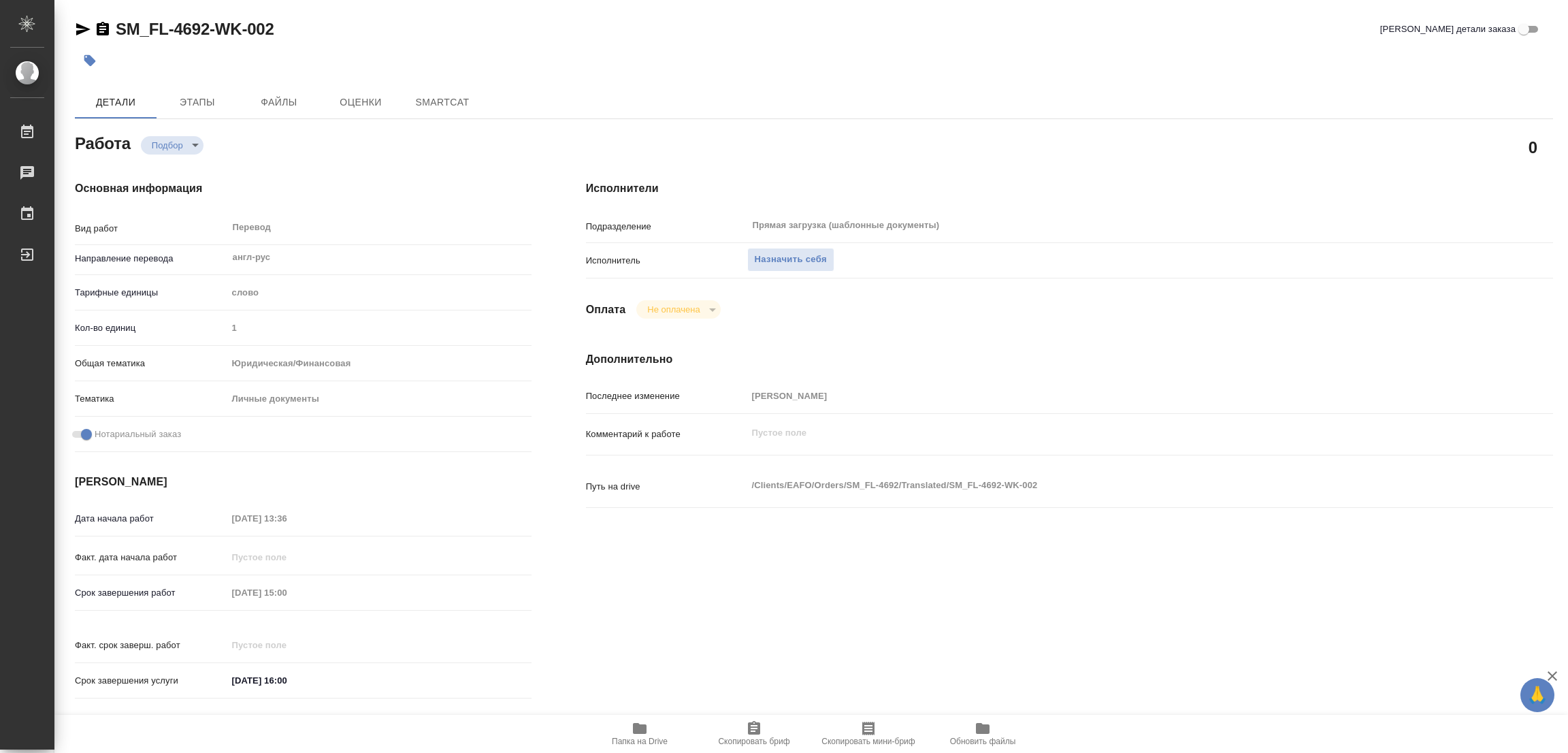
type textarea "x"
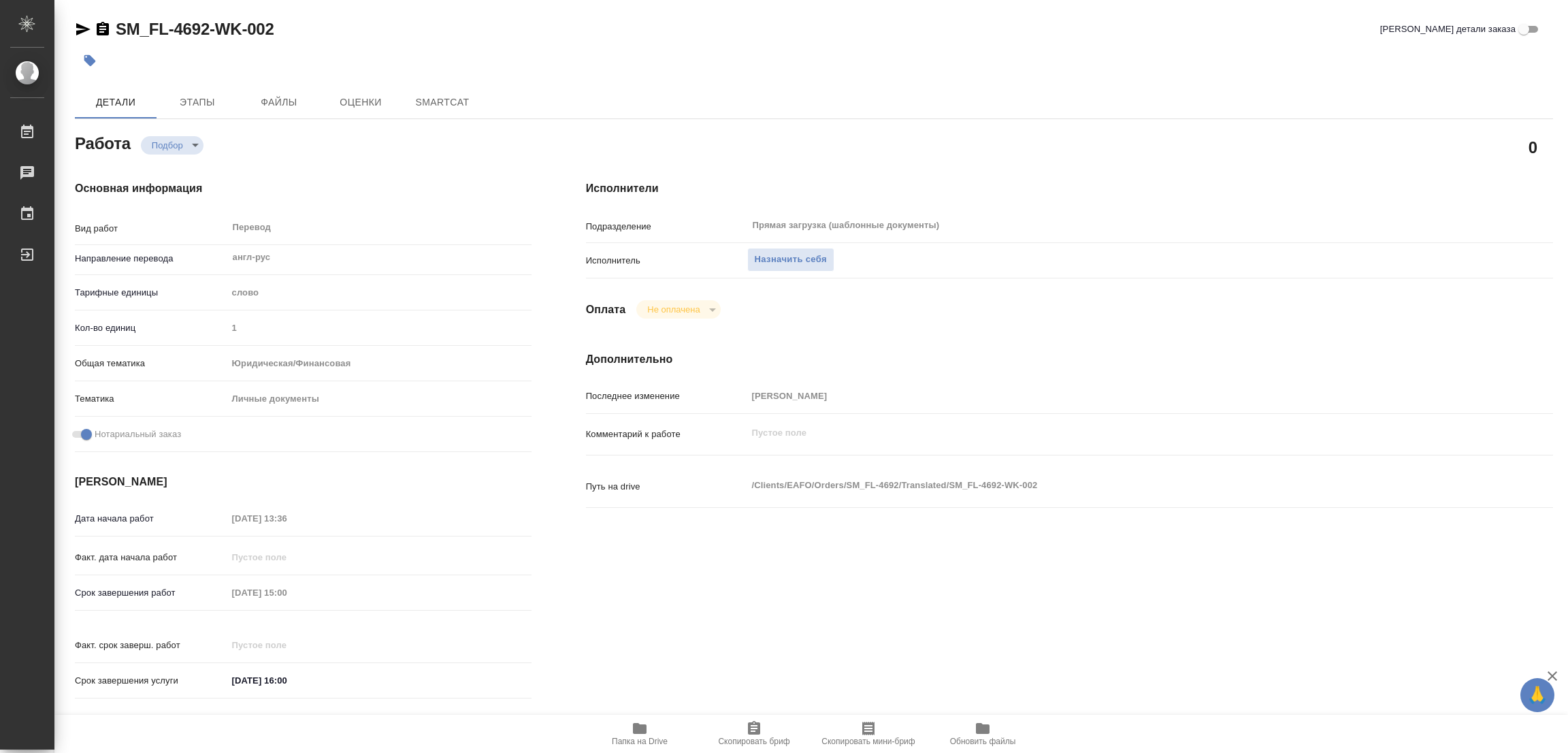
type textarea "x"
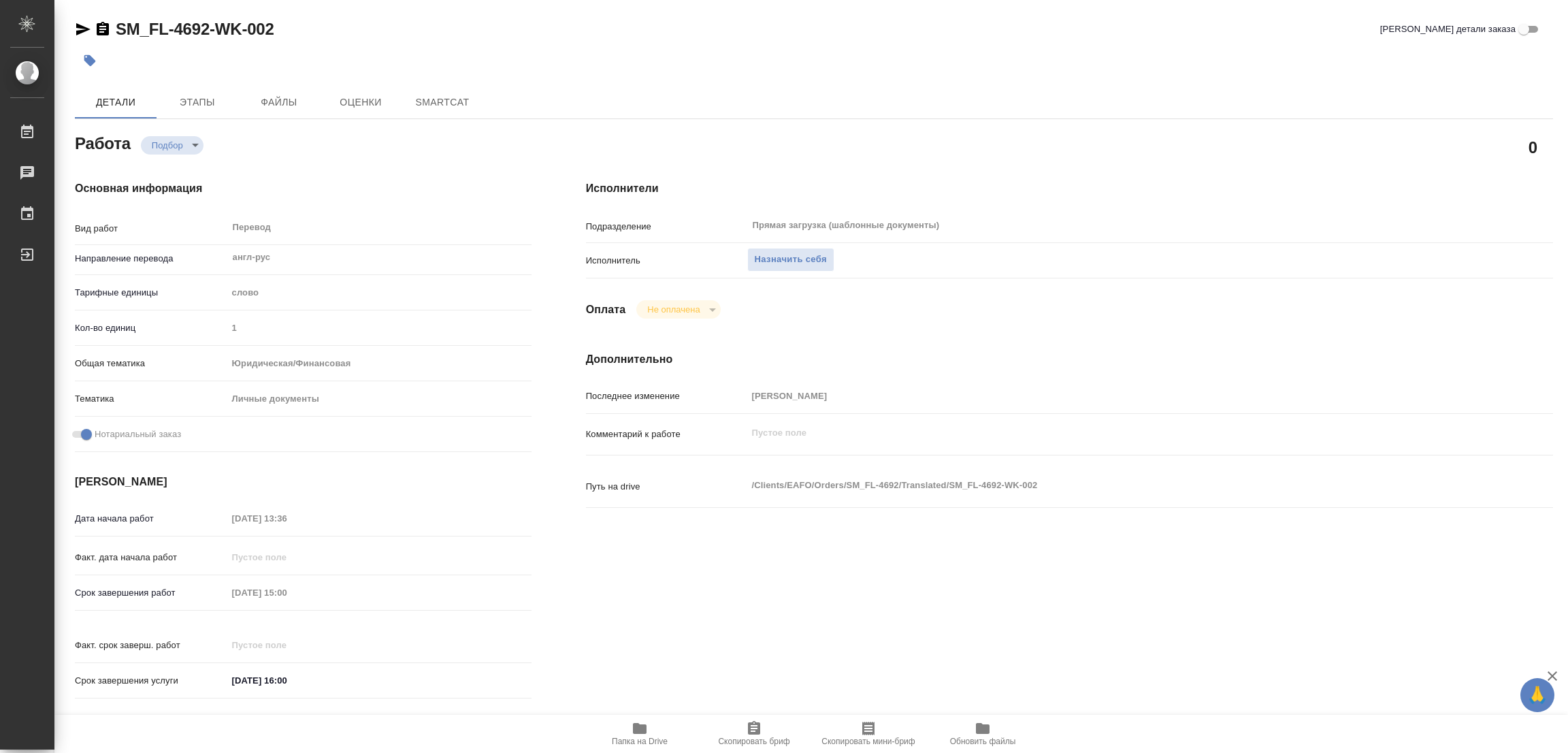
type textarea "x"
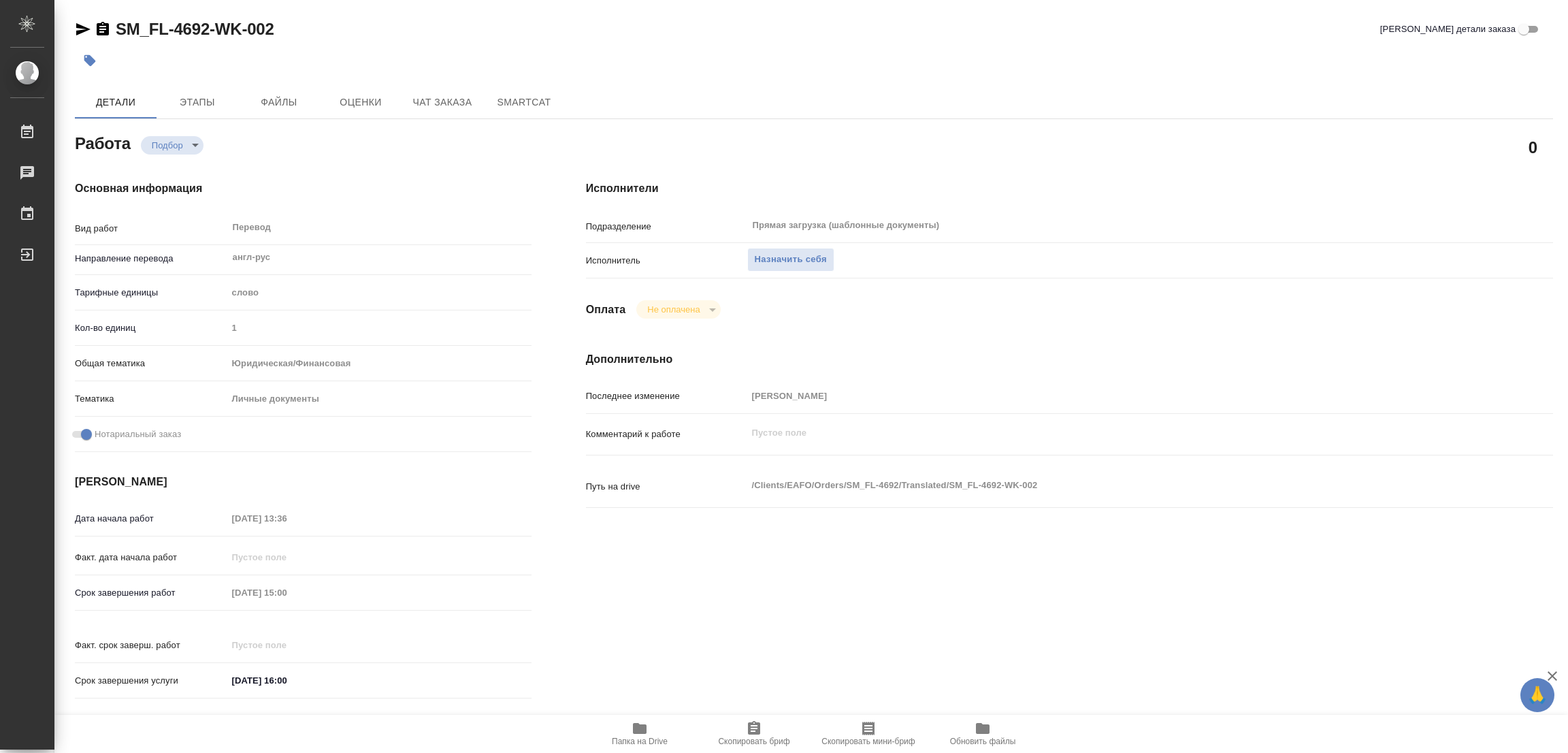
type textarea "x"
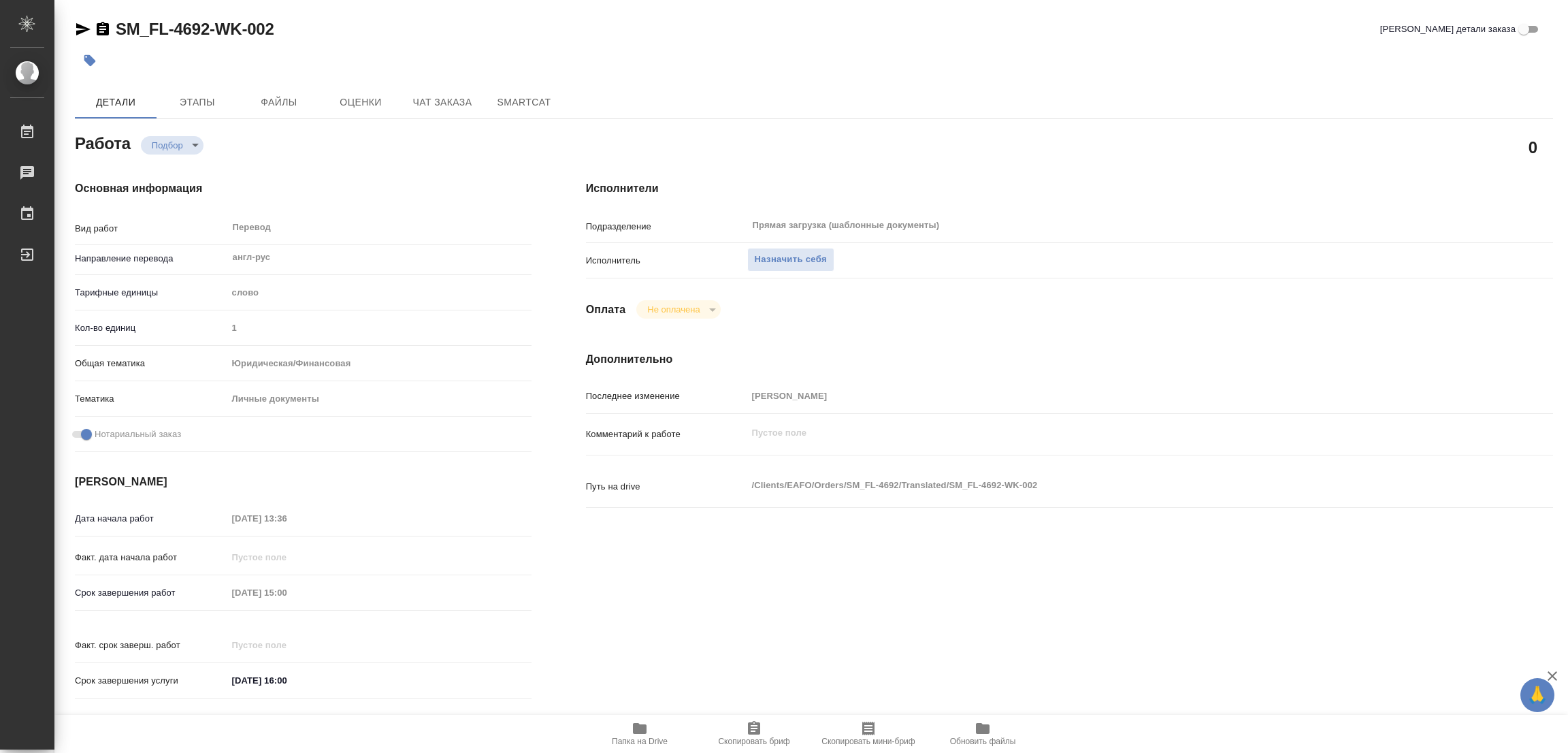
type textarea "x"
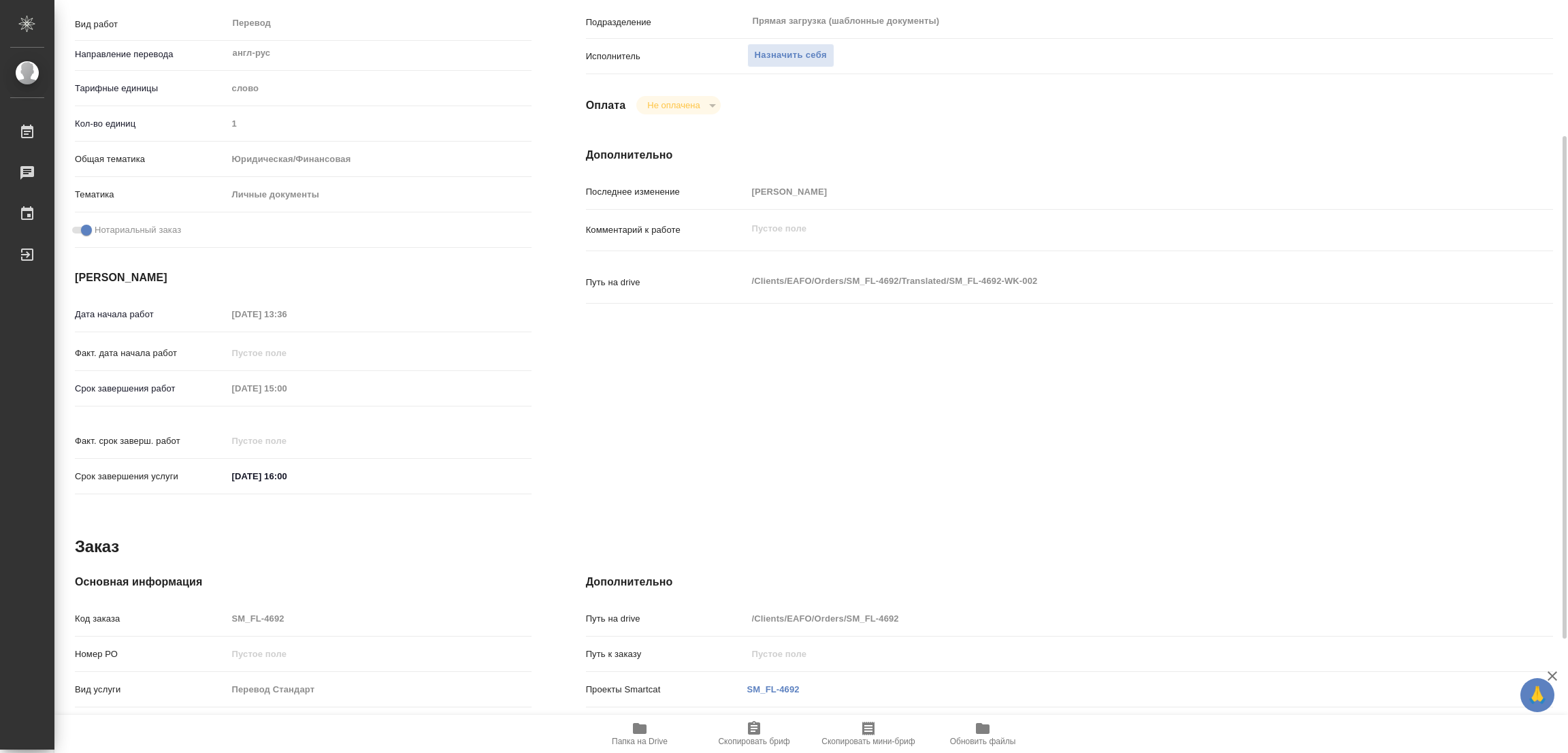
scroll to position [375, 0]
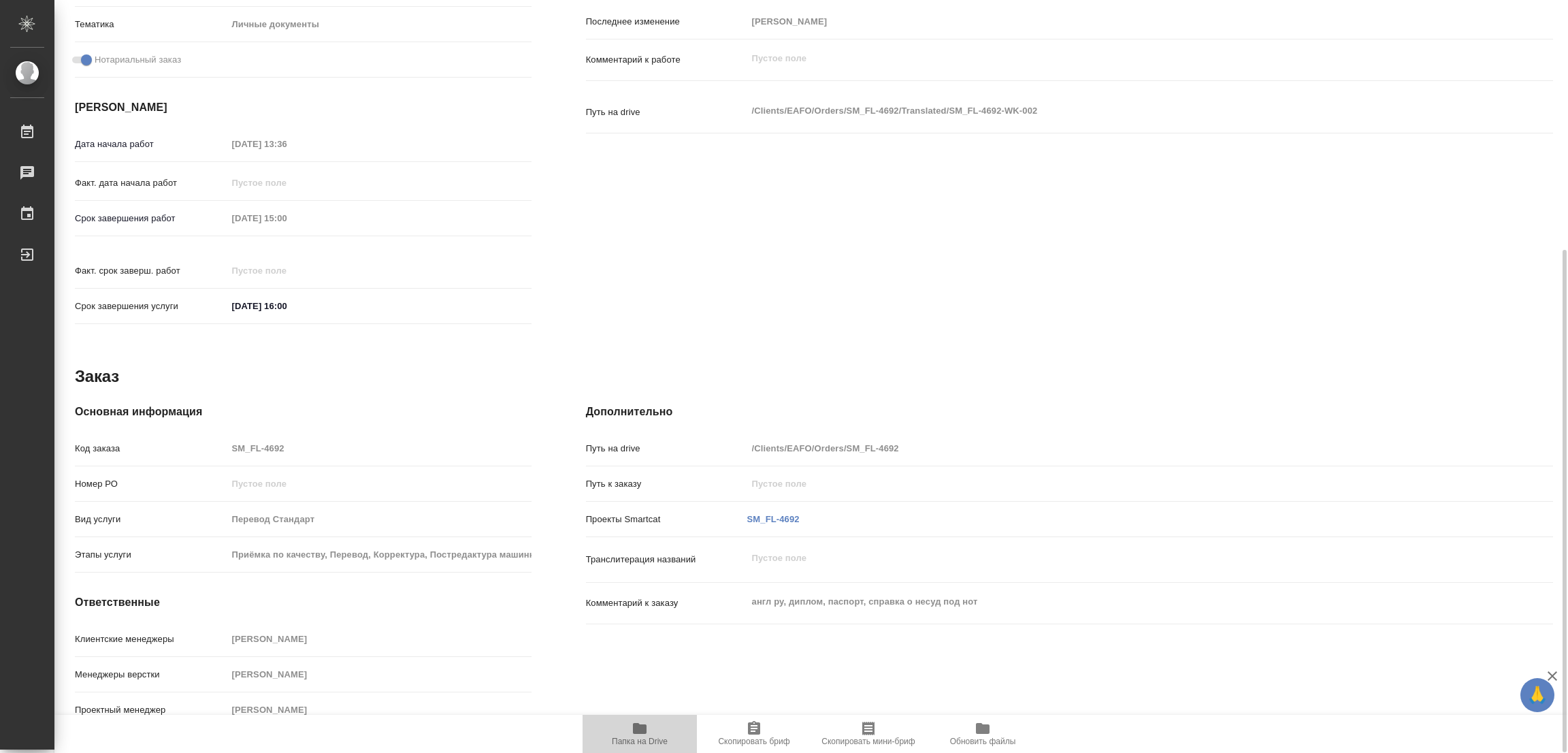
click at [628, 728] on span "Папка на Drive" at bounding box center [639, 733] width 98 height 25
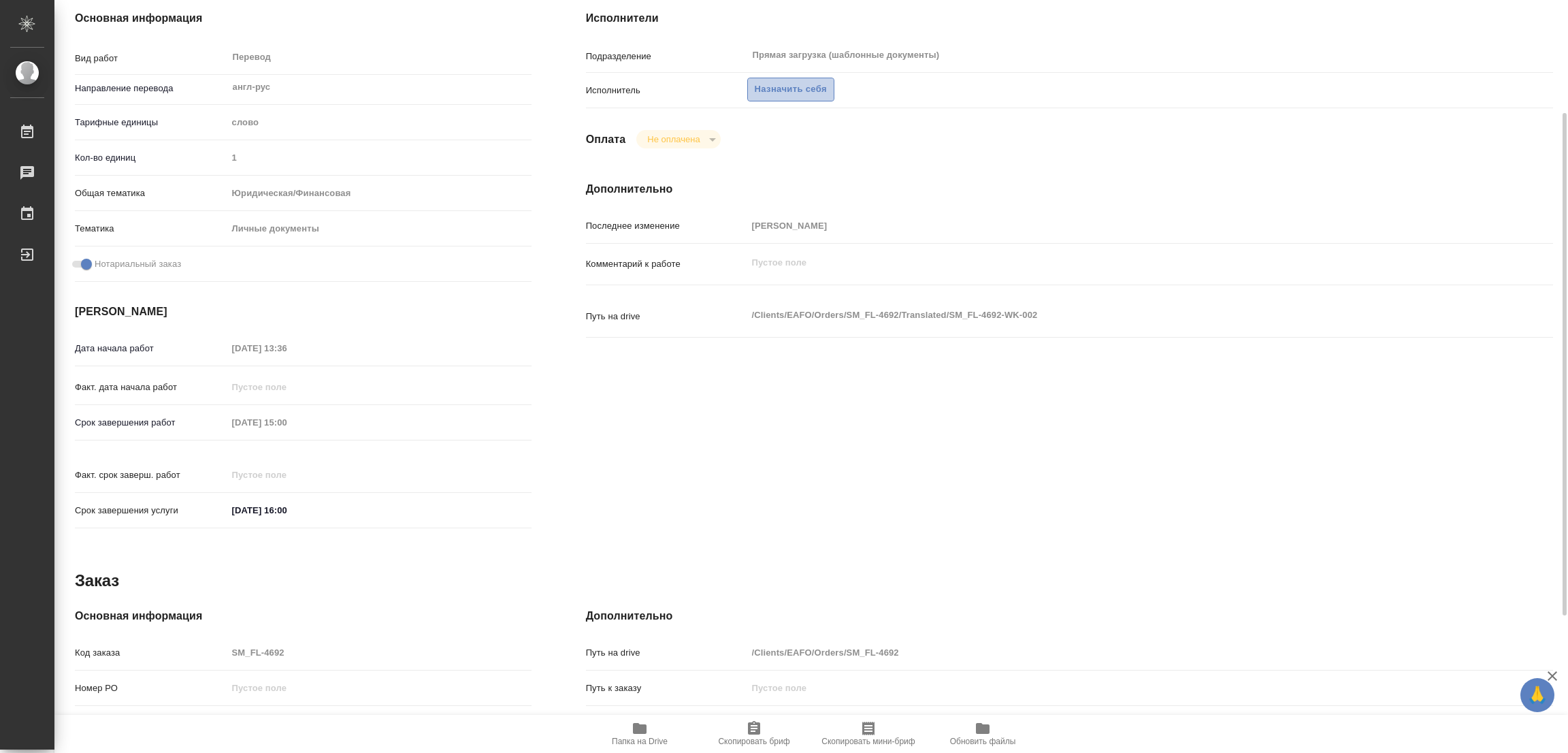
click at [786, 93] on span "Назначить себя" at bounding box center [790, 89] width 72 height 15
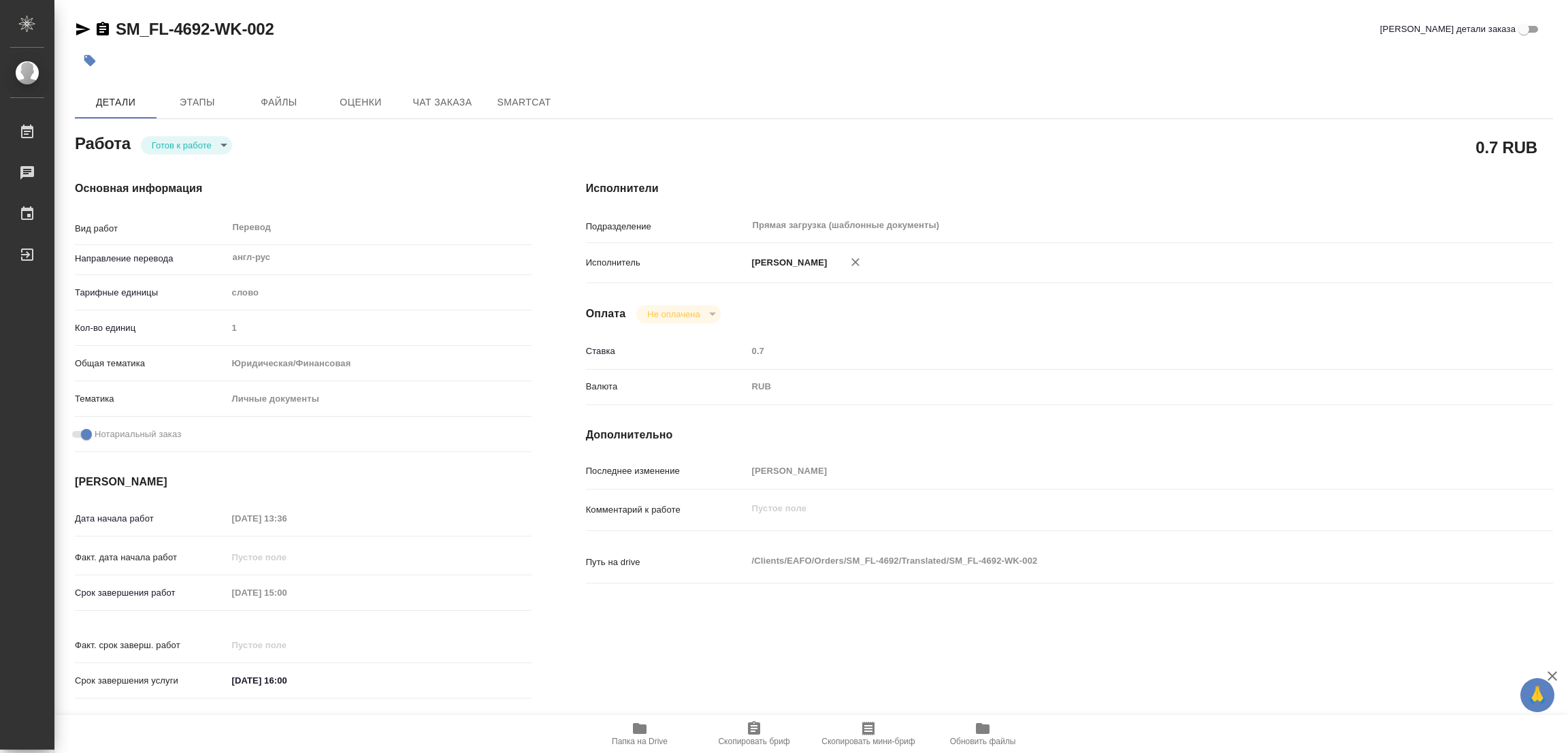
type textarea "x"
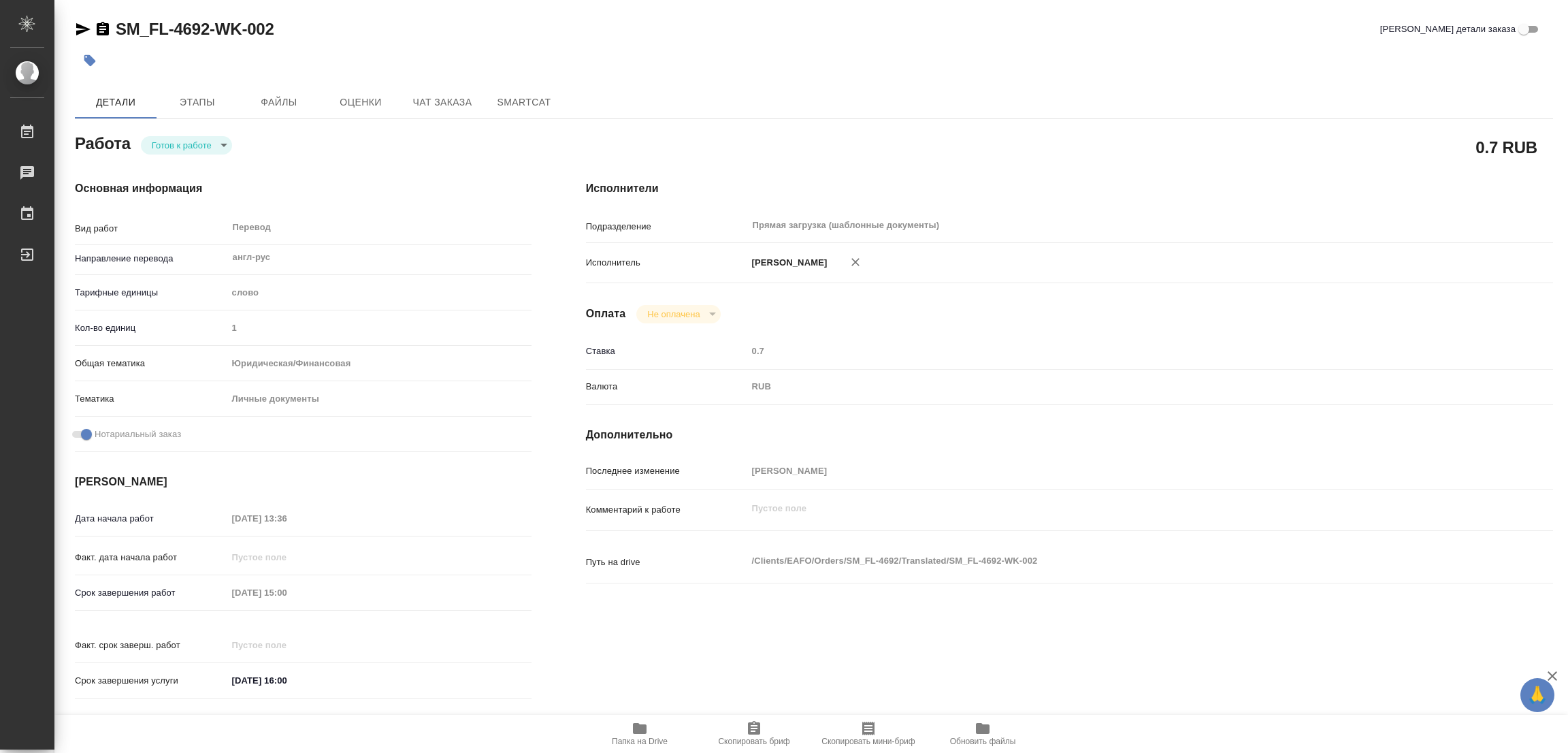
type textarea "x"
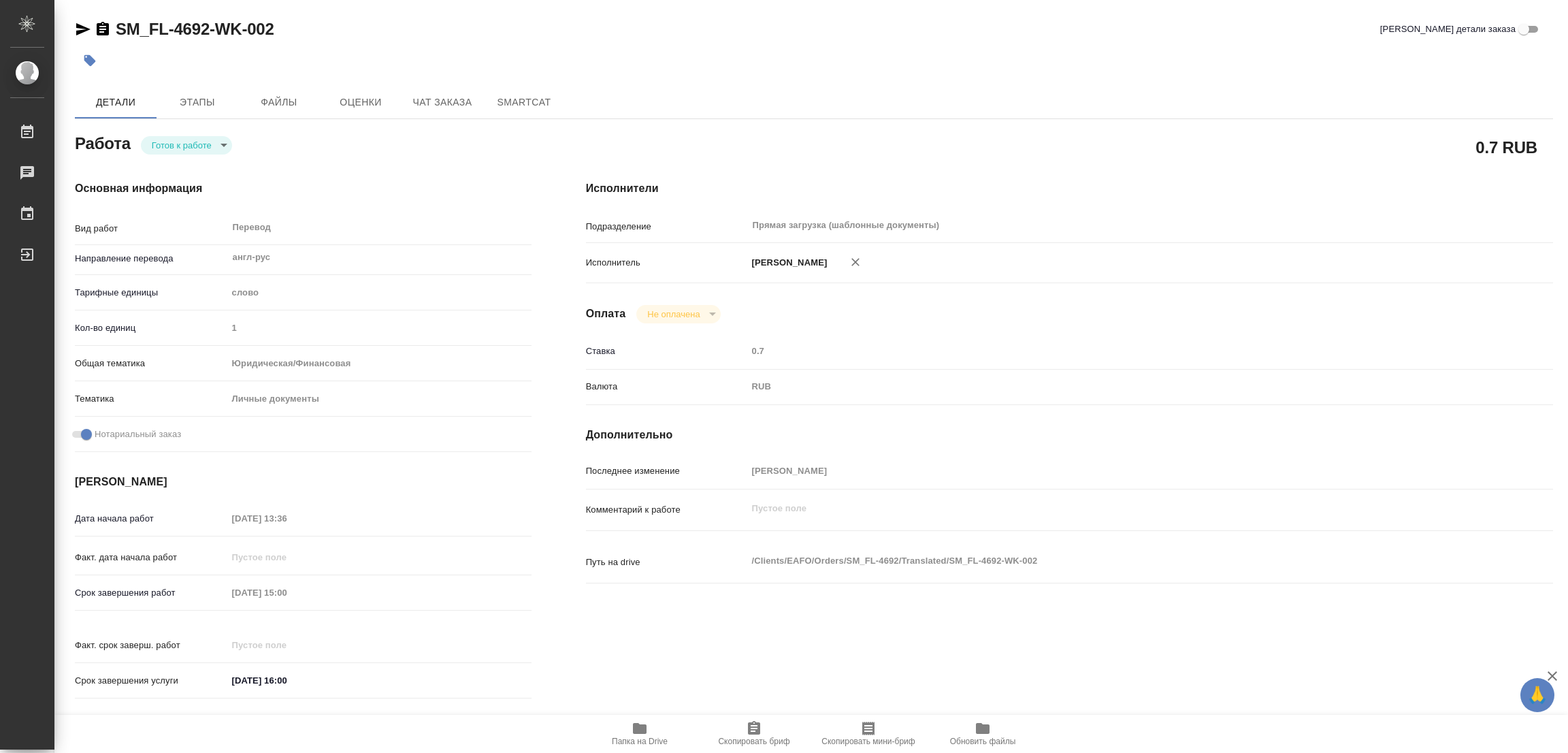
type textarea "x"
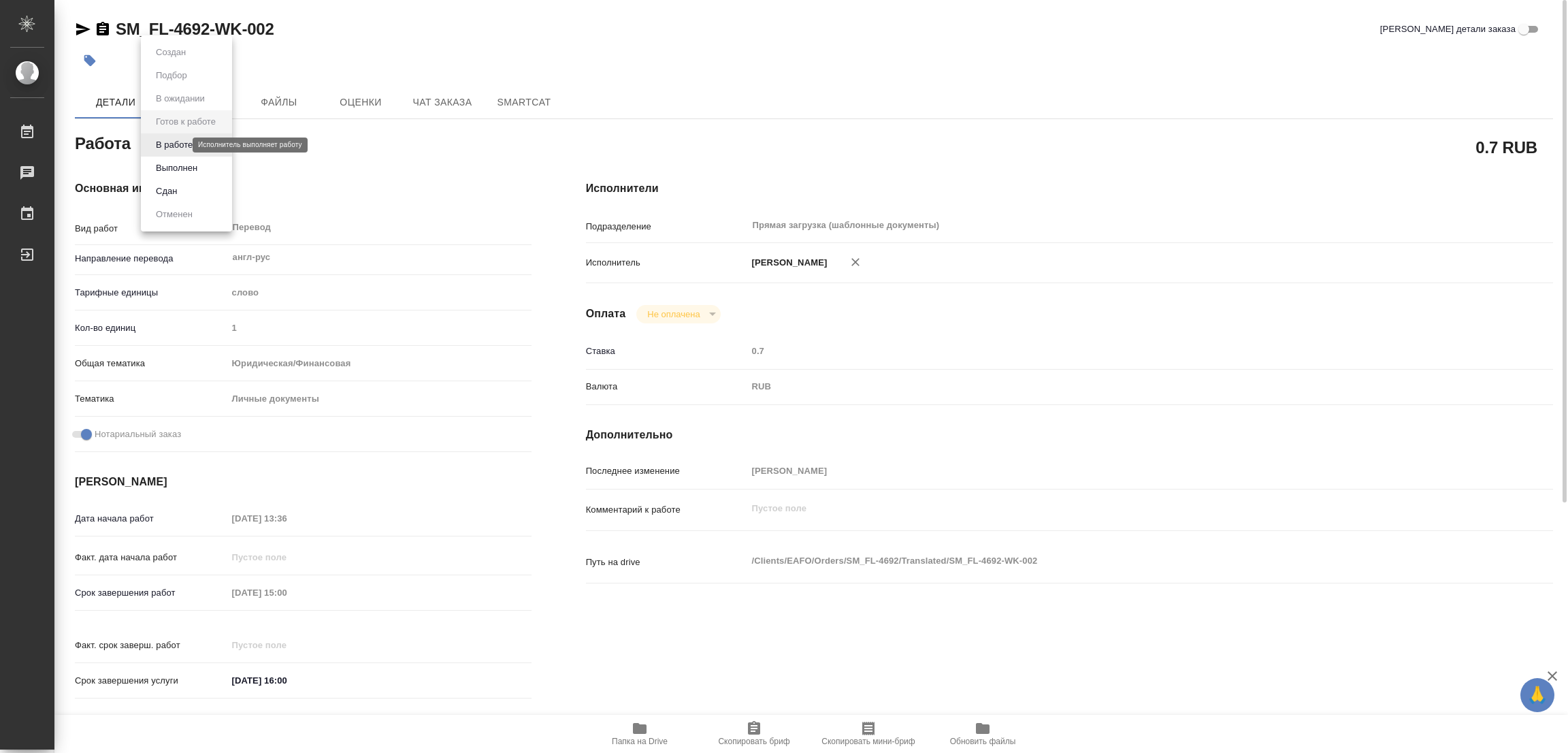
click at [152, 139] on body "🙏 .cls-1 fill:#fff; AWATERA [PERSON_NAME] Работы 0 Чаты График Выйти SM_FL-4692…" at bounding box center [784, 376] width 1568 height 753
click at [158, 140] on button "В работе" at bounding box center [174, 145] width 45 height 15
type textarea "x"
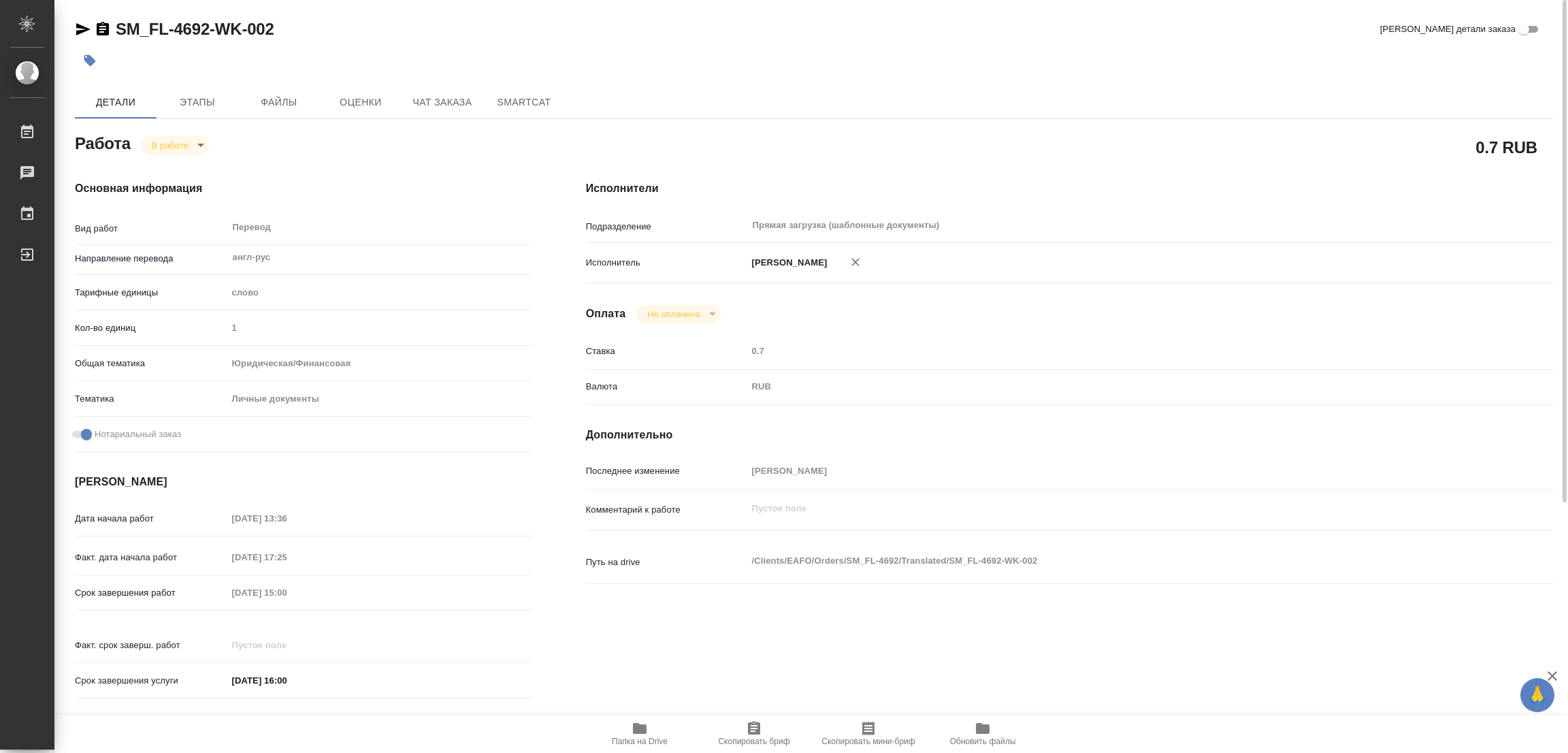
type textarea "x"
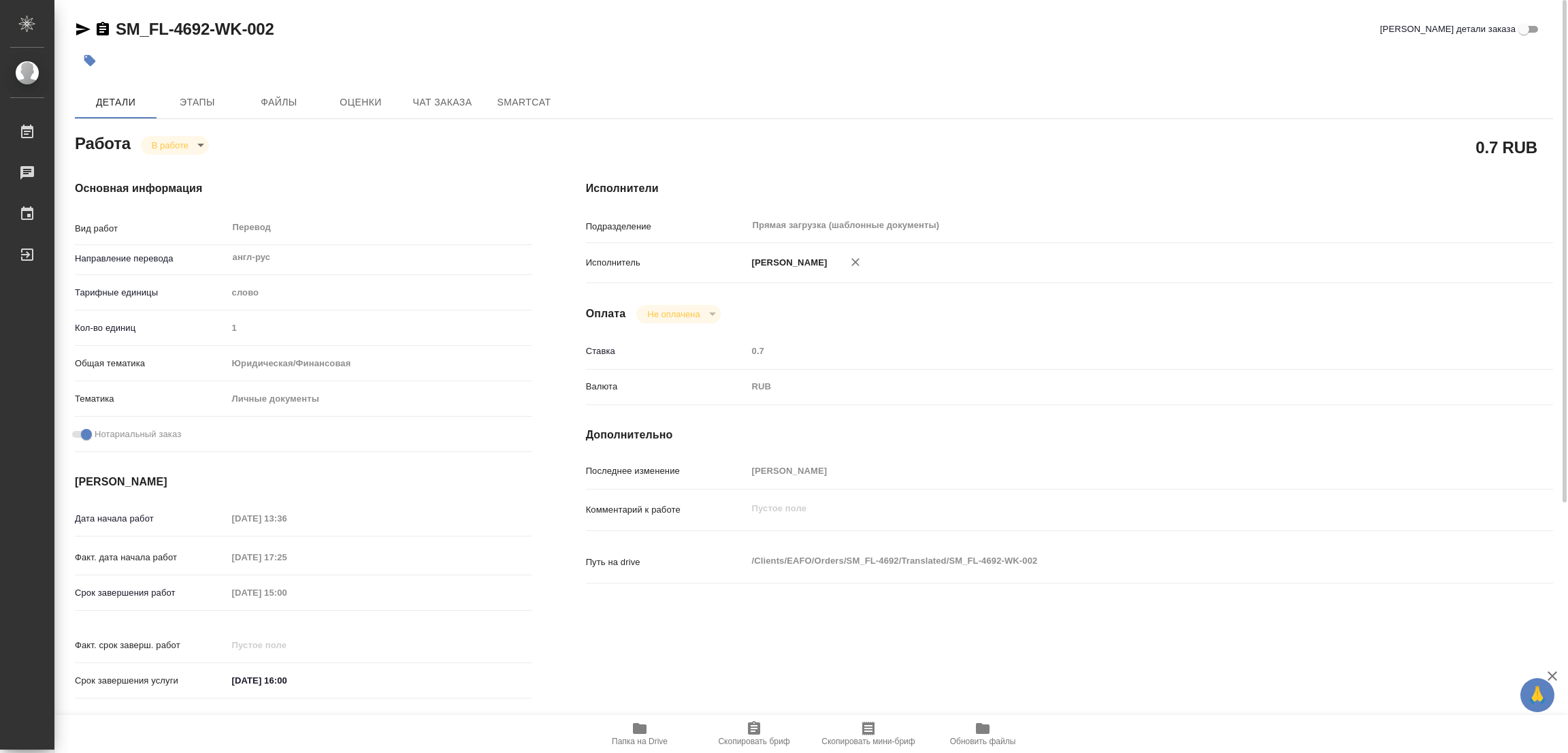
type textarea "x"
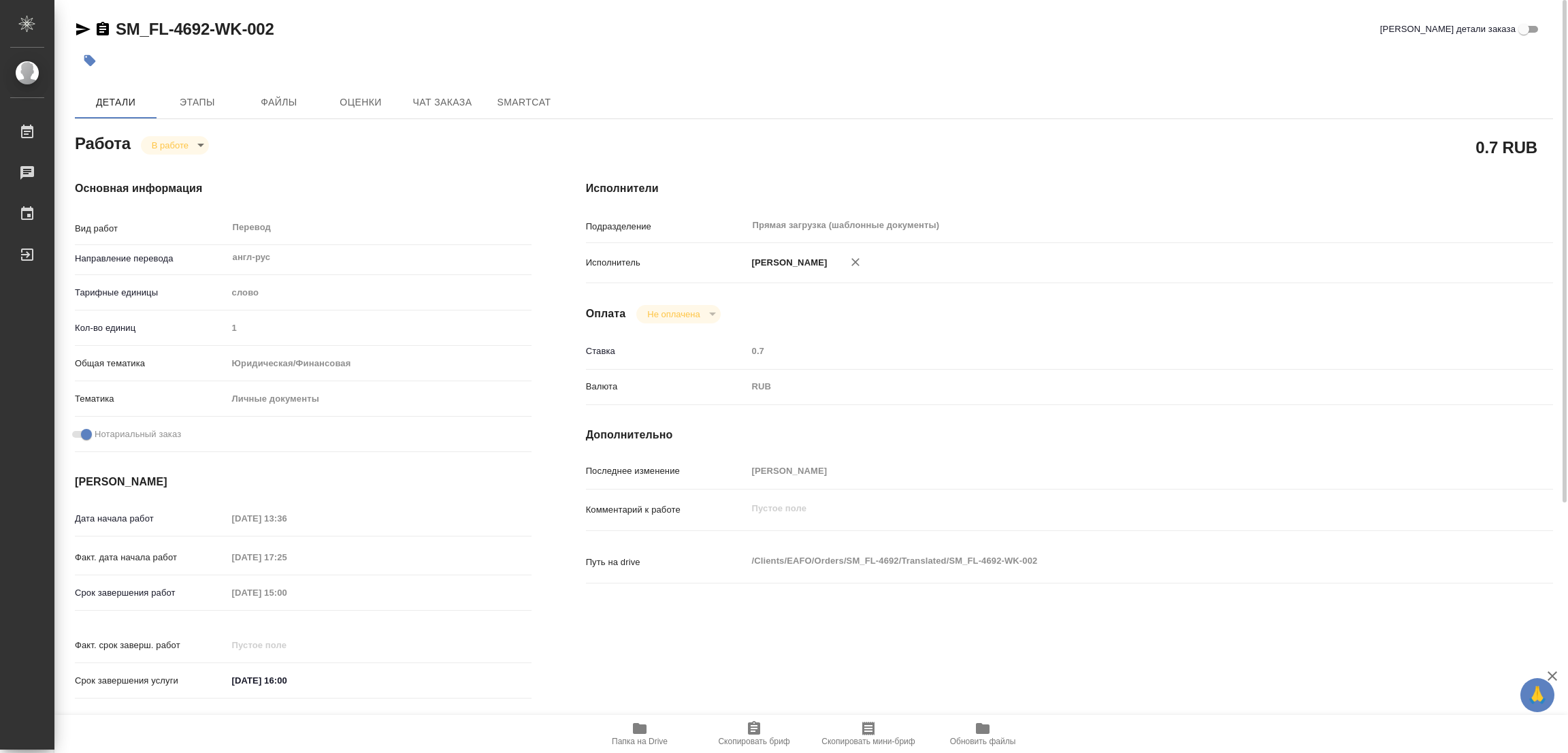
type textarea "x"
